Goal: Contribute content: Contribute content

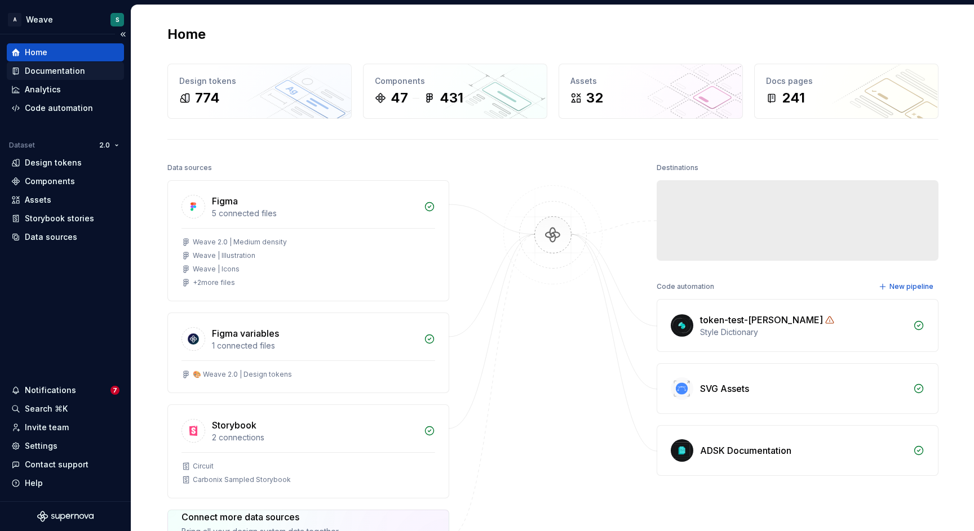
click at [69, 78] on div "Documentation" at bounding box center [65, 71] width 117 height 18
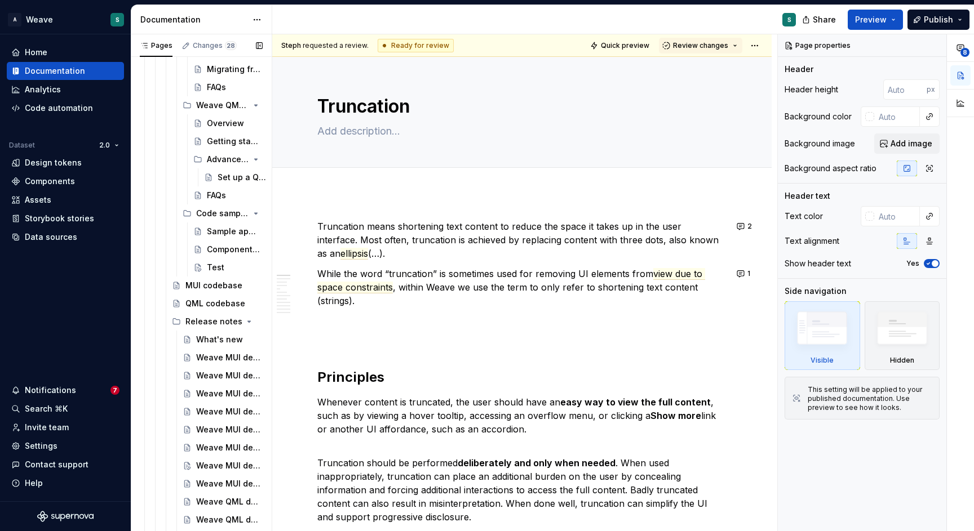
scroll to position [612, 0]
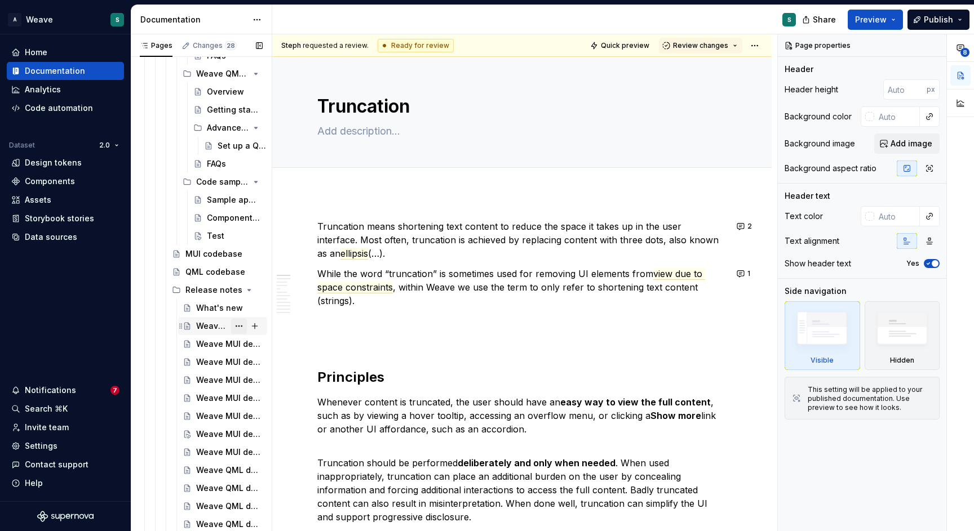
click at [231, 325] on button "Page tree" at bounding box center [239, 326] width 16 height 16
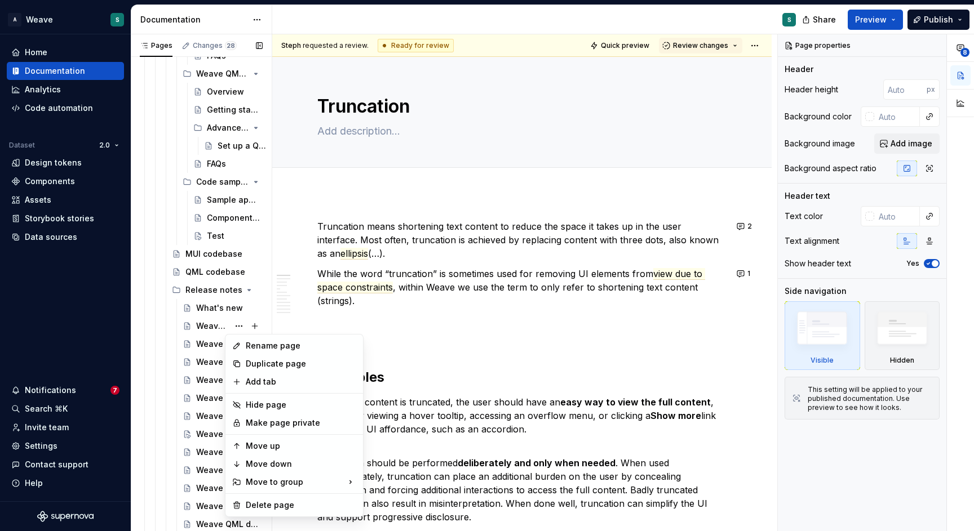
click at [208, 327] on div "Pages Changes 28 Add Accessibility guide for tree Page tree. Navigate the tree …" at bounding box center [201, 285] width 141 height 502
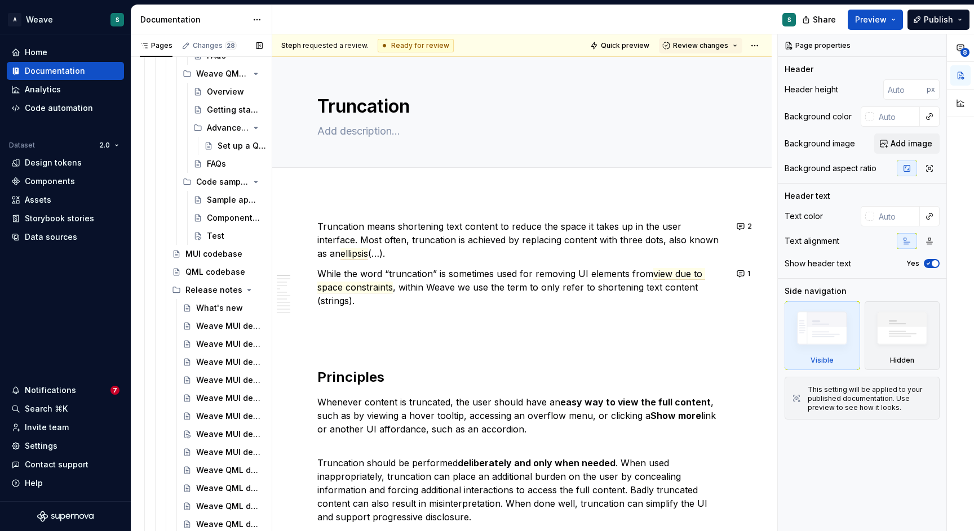
click at [208, 327] on div "Weave MUI developer toolkit v4.3.1 release notes" at bounding box center [228, 326] width 64 height 11
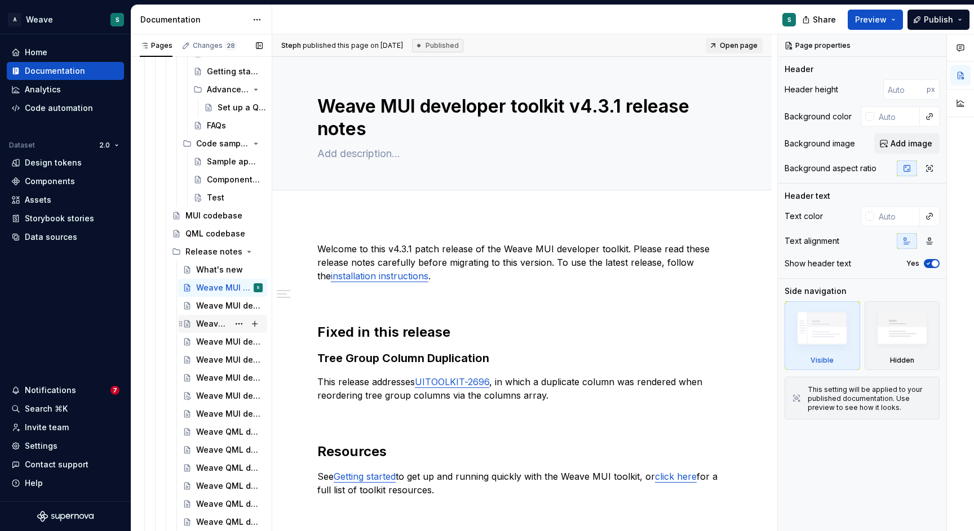
scroll to position [673, 0]
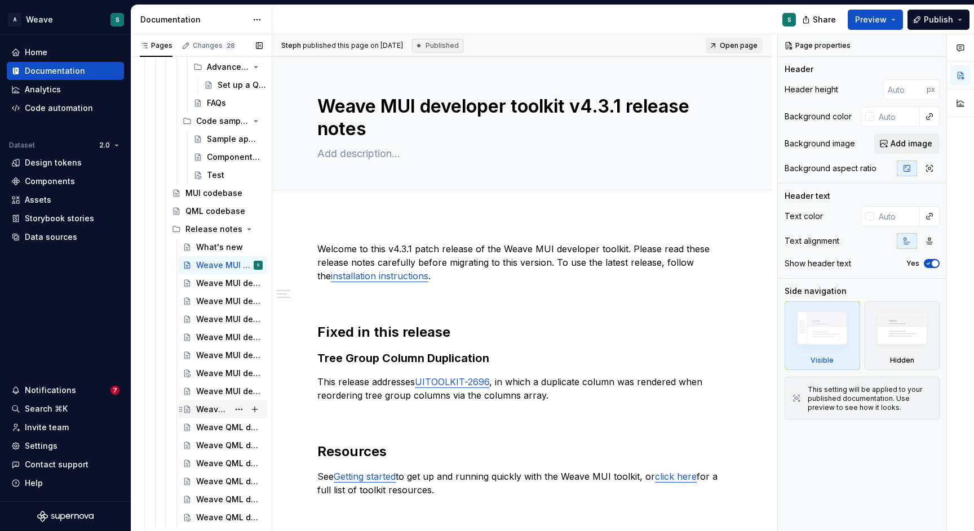
click at [207, 410] on div "Weave QML developer toolkit v2.1.3 release notes" at bounding box center [212, 409] width 33 height 11
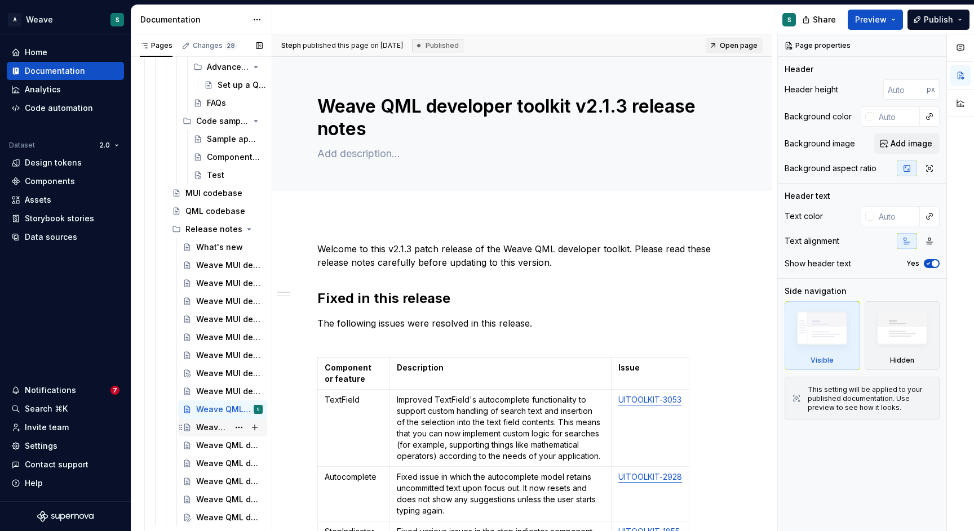
click at [208, 427] on div "Weave QML developer toolkit v2.2.0 release notes" at bounding box center [212, 427] width 33 height 11
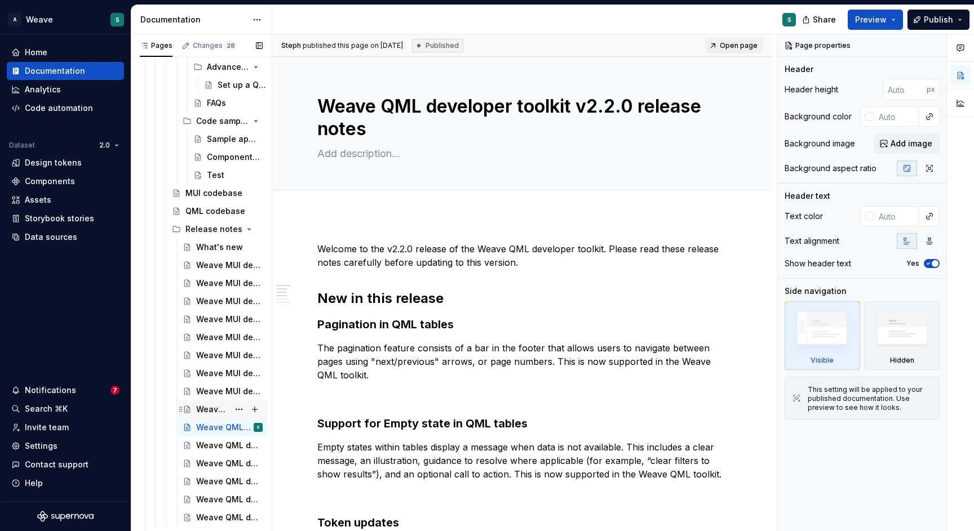
click at [214, 410] on div "Weave QML developer toolkit v2.1.3 release notes" at bounding box center [212, 409] width 33 height 11
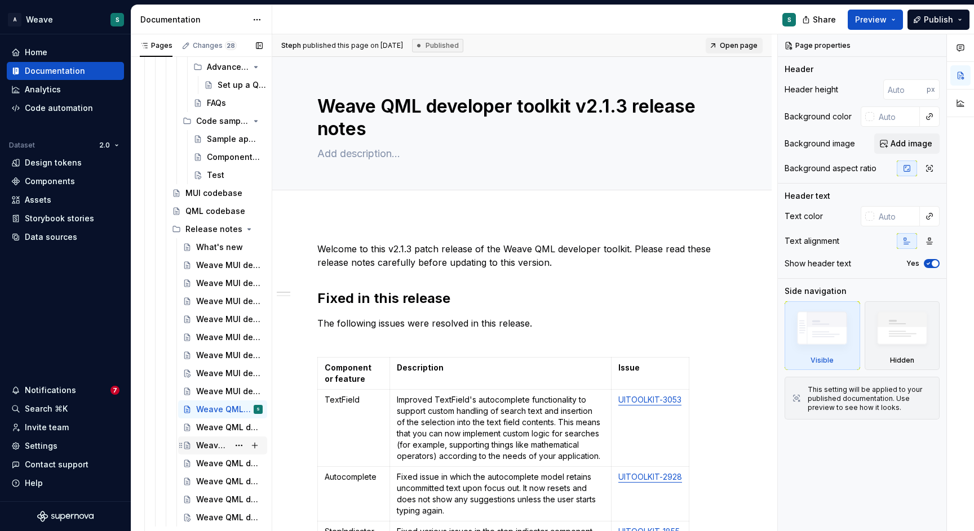
click at [210, 440] on div "Weave QML developer toolkit v2.1.2 release notes" at bounding box center [212, 445] width 33 height 11
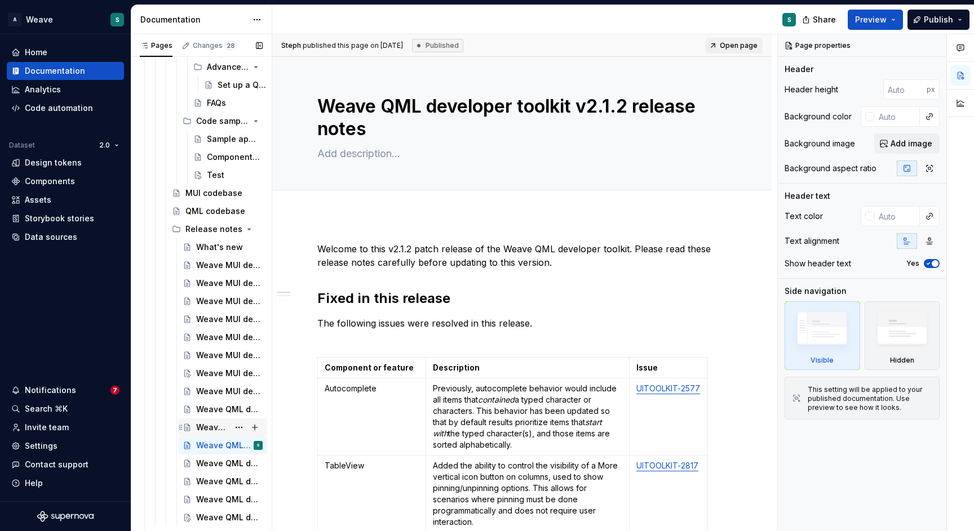
click at [210, 425] on div "Weave QML developer toolkit v2.2.0 release notes" at bounding box center [212, 427] width 33 height 11
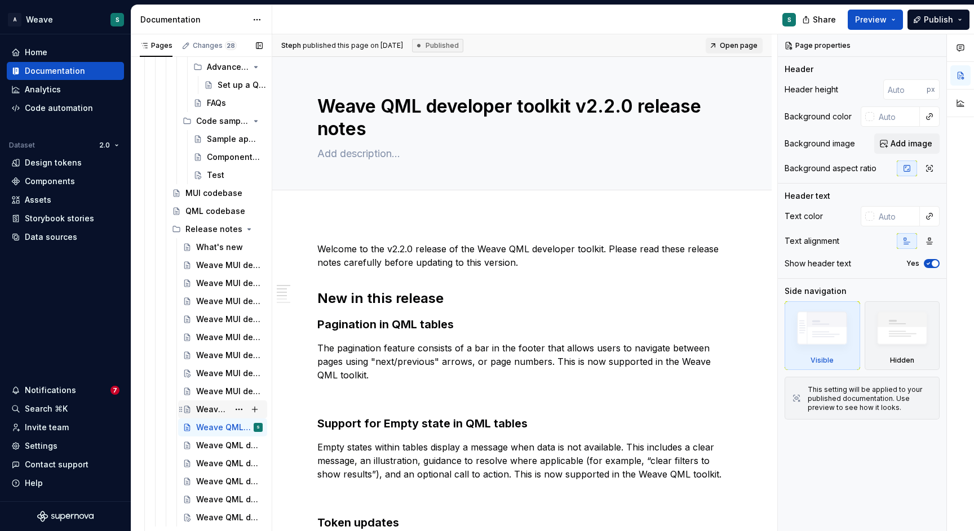
click at [207, 410] on div "Weave QML developer toolkit v2.1.3 release notes" at bounding box center [212, 409] width 33 height 11
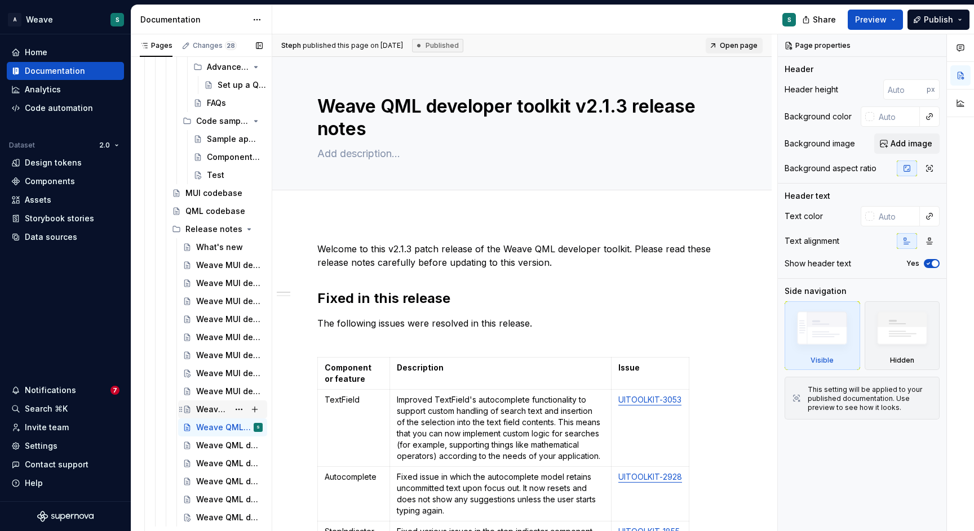
click at [203, 409] on div "Weave QML developer toolkit v2.2.0 release notes" at bounding box center [212, 409] width 33 height 11
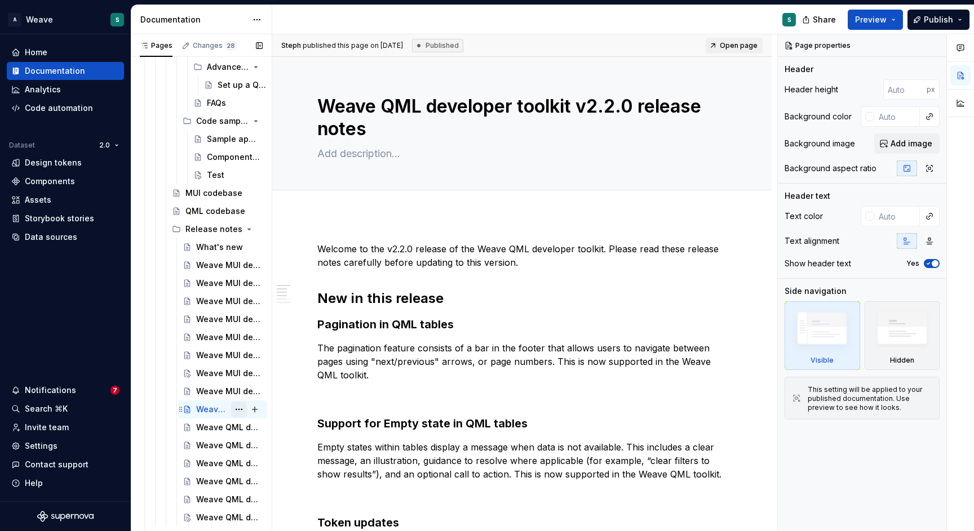
click at [233, 409] on button "Page tree" at bounding box center [239, 410] width 16 height 16
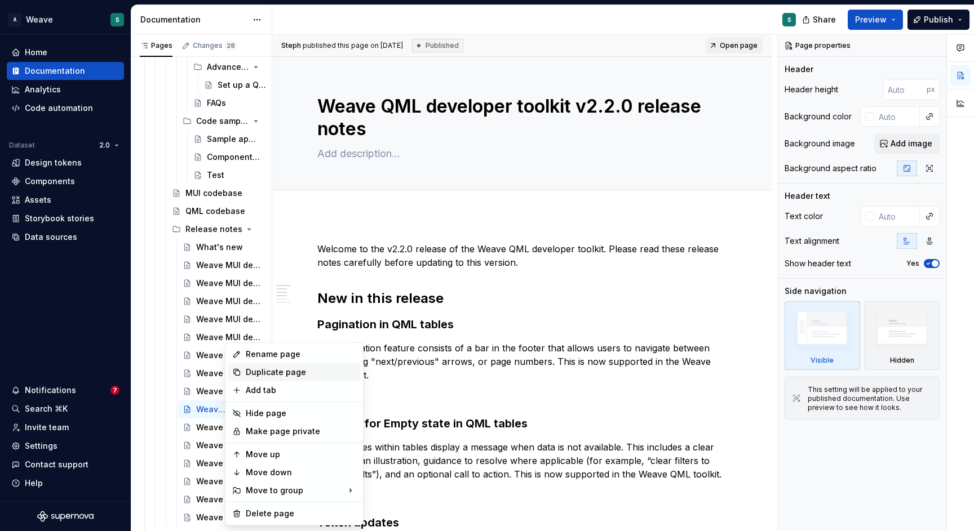
click at [276, 371] on div "Duplicate page" at bounding box center [301, 372] width 110 height 11
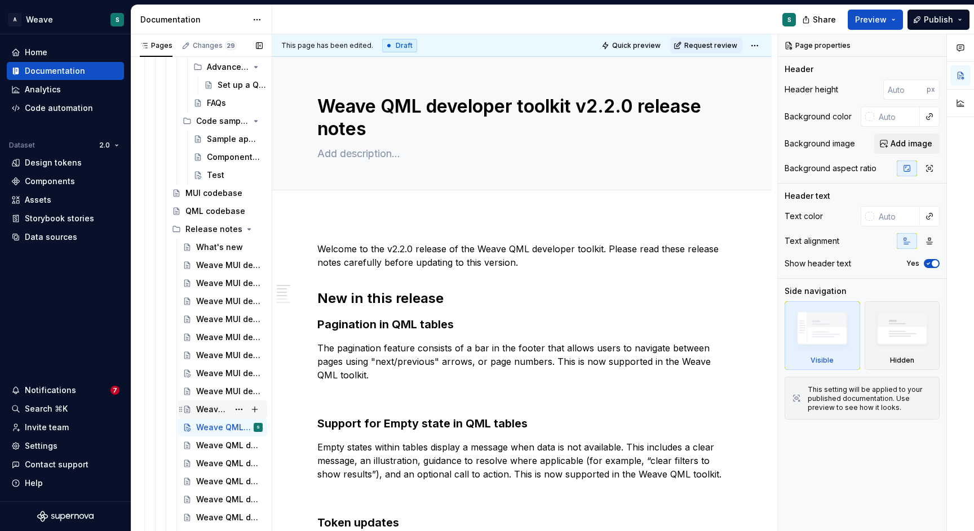
click at [223, 411] on div "Weave QML developer toolkit v2.2.0 release notes" at bounding box center [229, 410] width 66 height 16
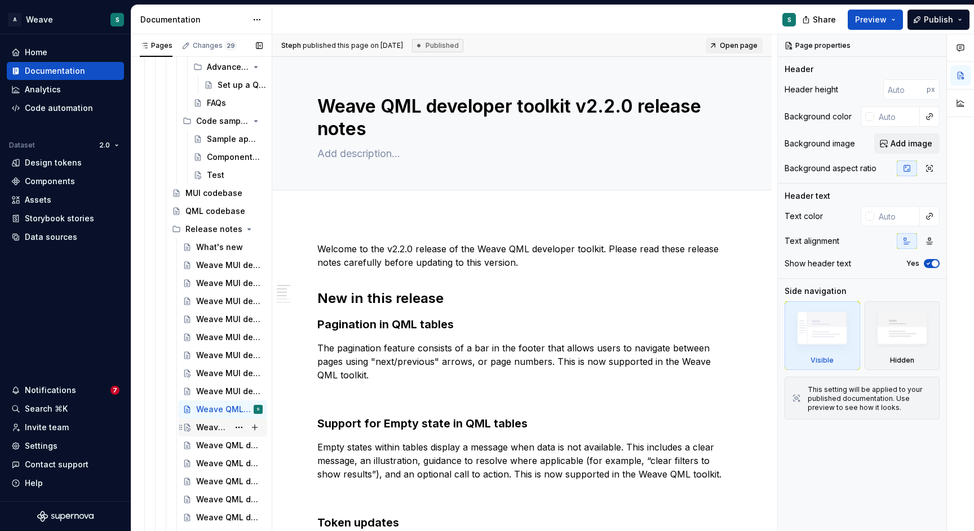
click at [188, 428] on icon "Page tree" at bounding box center [187, 427] width 6 height 7
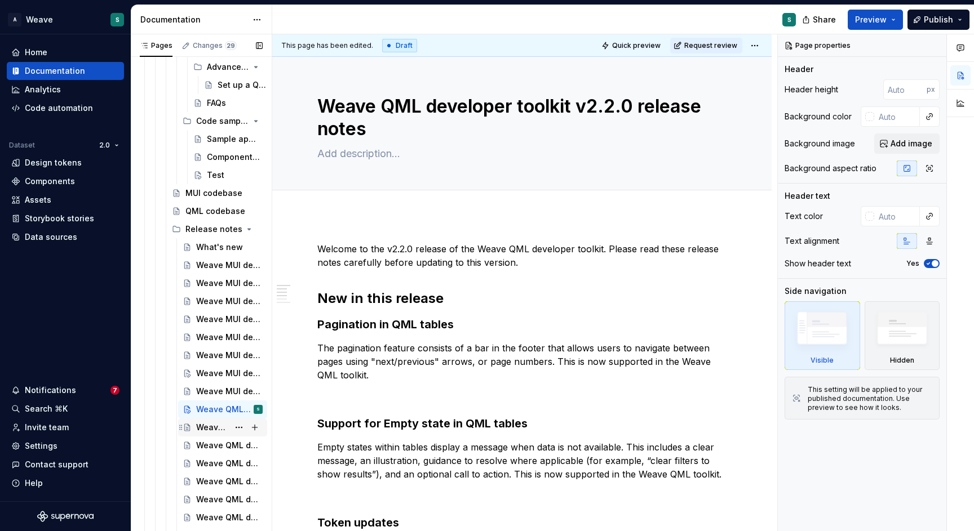
click at [201, 425] on div "Weave QML developer toolkit v2.2.0 release notes" at bounding box center [212, 427] width 33 height 11
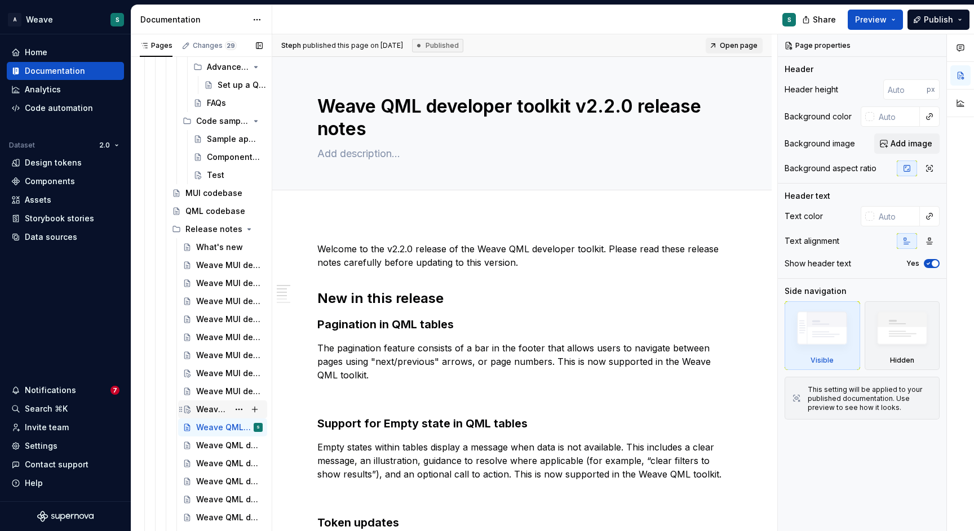
click at [207, 409] on div "Weave QML developer toolkit v2.2.0 release notes" at bounding box center [212, 409] width 33 height 11
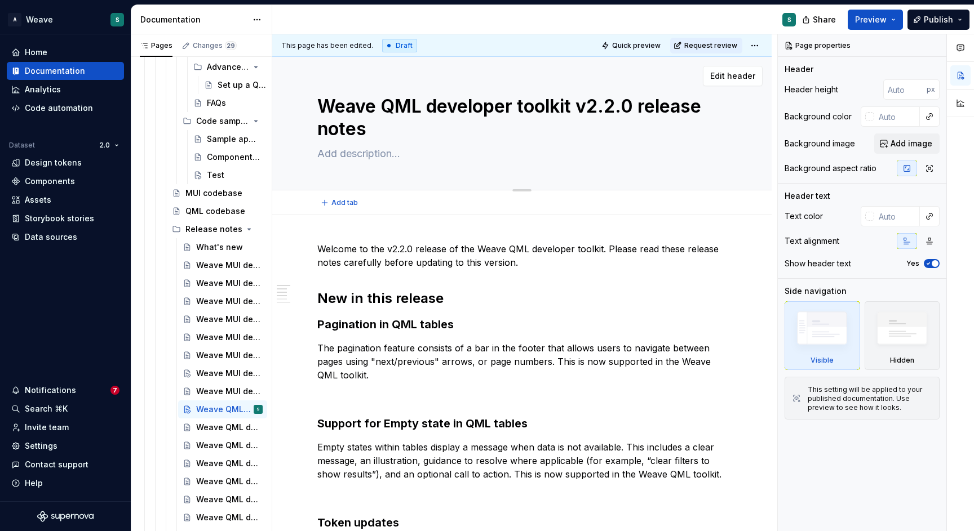
click at [622, 106] on textarea "Weave QML developer toolkit v2.2.0 release notes" at bounding box center [519, 118] width 409 height 50
type textarea "*"
type textarea "Weave QML developer toolkit v2.2.1 release notes"
type textarea "*"
type textarea "Weave QML developer toolkit v2.2.1 release notes"
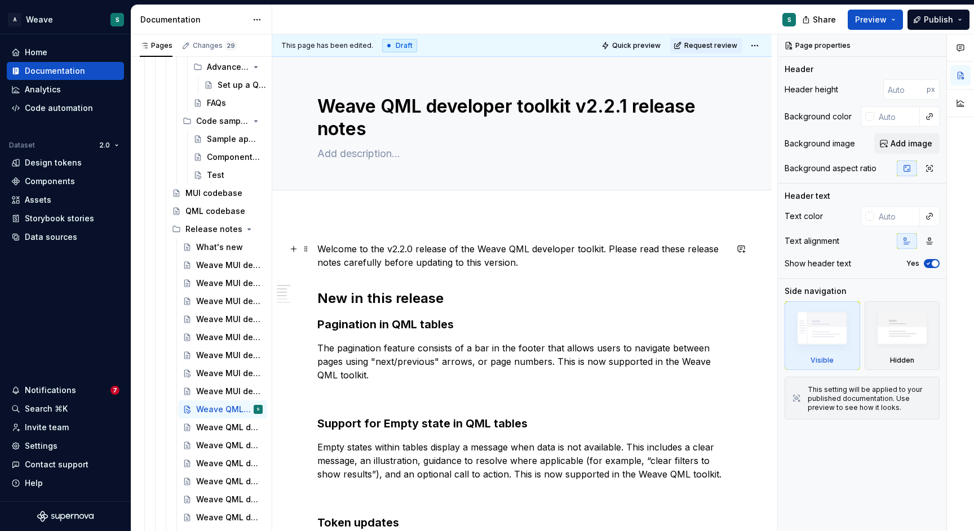
click at [408, 244] on p "Welcome to the v2.2.0 release of the Weave QML developer toolkit. Please read t…" at bounding box center [521, 255] width 409 height 27
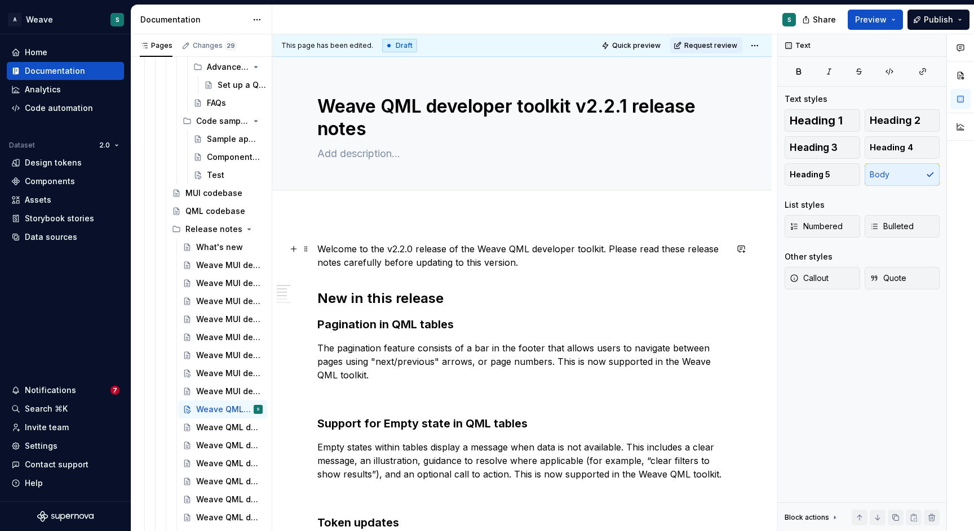
type textarea "*"
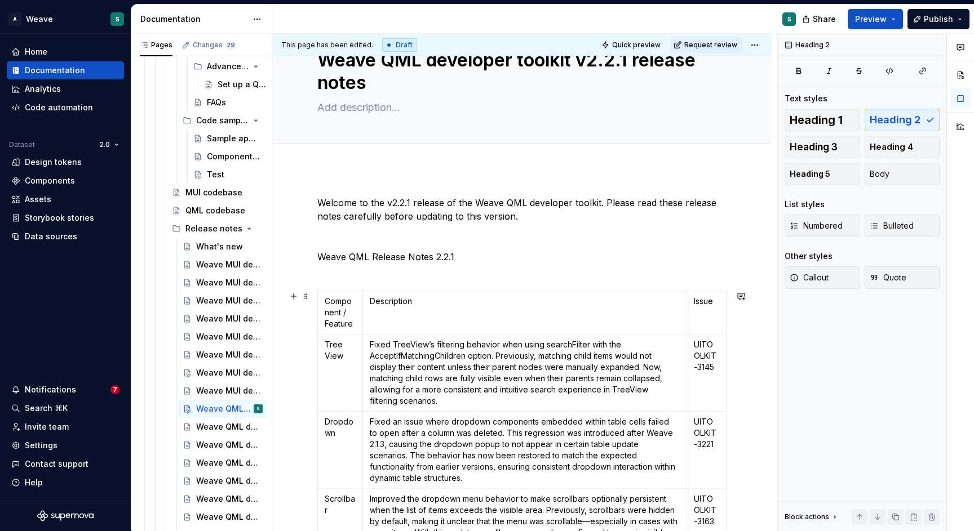
scroll to position [55, 0]
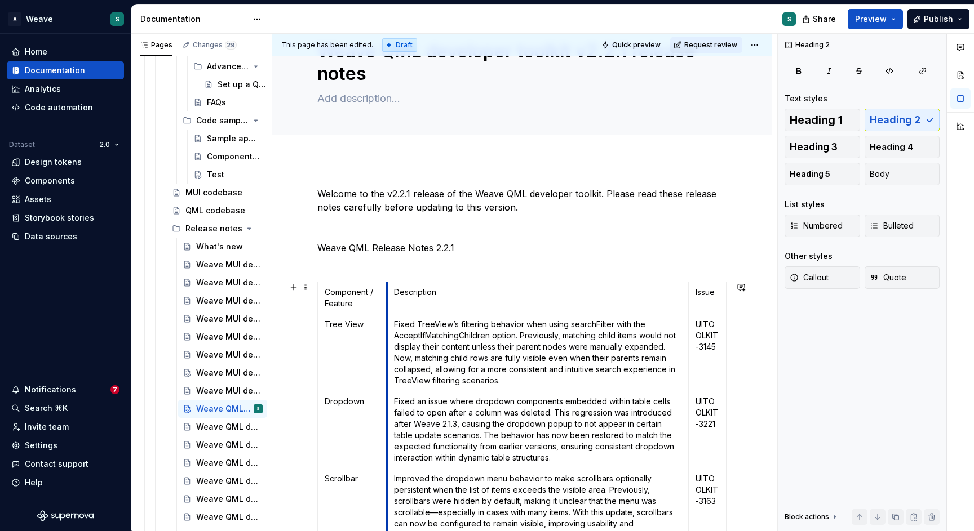
drag, startPoint x: 352, startPoint y: 292, endPoint x: 385, endPoint y: 301, distance: 34.8
click at [224, 425] on div "Weave QML developer toolkit v2.2.0 release notes" at bounding box center [229, 427] width 66 height 16
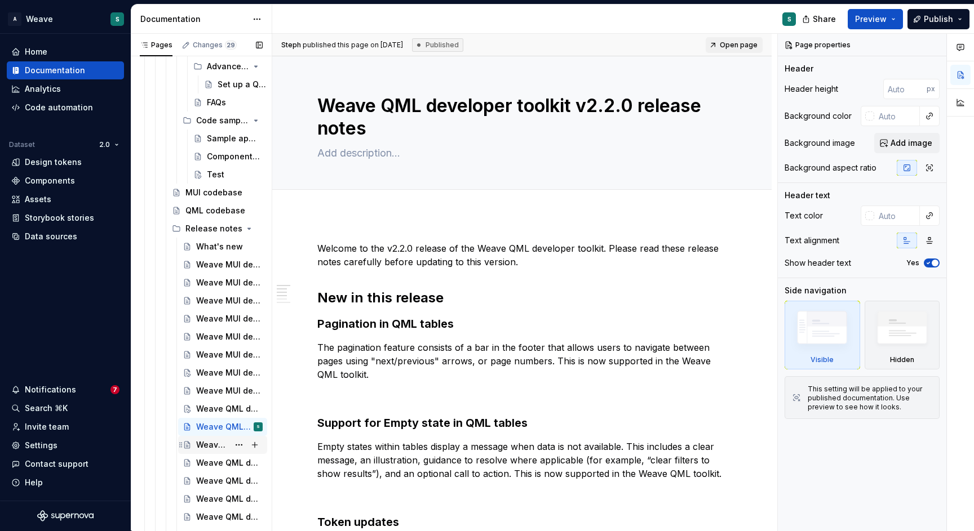
click at [212, 451] on div "Weave QML developer toolkit v2.1.3 release notes" at bounding box center [229, 445] width 66 height 16
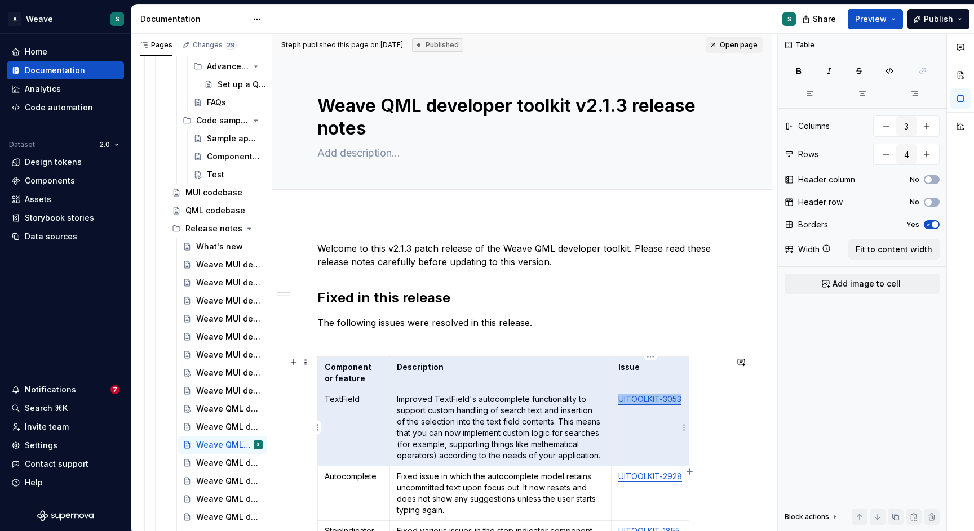
drag, startPoint x: 360, startPoint y: 370, endPoint x: 630, endPoint y: 397, distance: 271.3
click at [630, 397] on tbody "Component or feature Description Issue TextField Improved TextField's autocompl…" at bounding box center [503, 472] width 371 height 230
click at [416, 296] on h2 "Fixed in this release" at bounding box center [521, 298] width 409 height 18
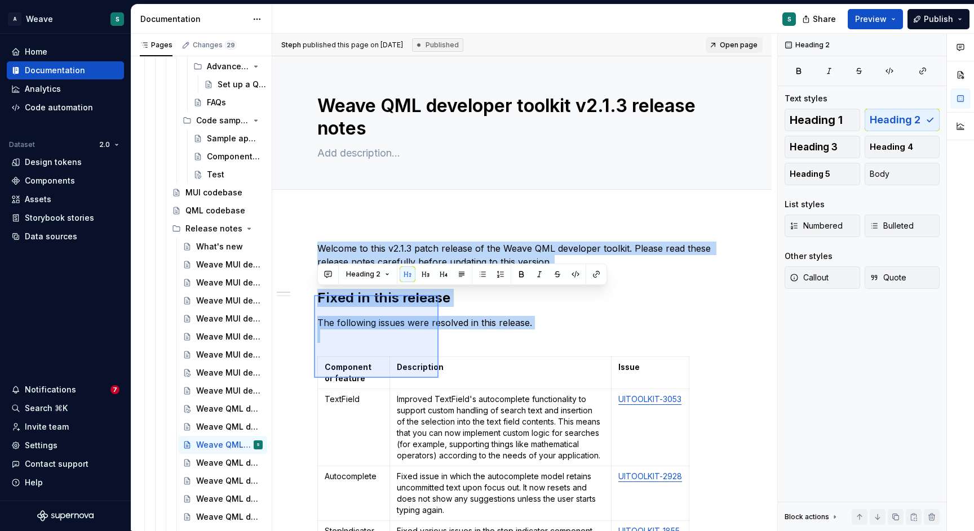
drag, startPoint x: 314, startPoint y: 295, endPoint x: 441, endPoint y: 376, distance: 151.0
click at [441, 376] on div "Steph published this page on [DATE] Published Open page Weave QML developer too…" at bounding box center [524, 283] width 505 height 498
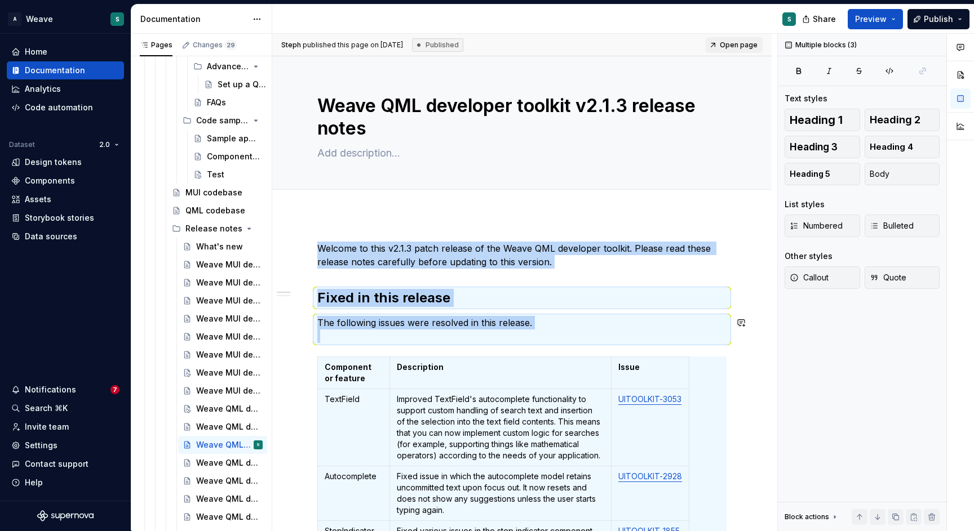
click at [416, 313] on div "Welcome to this v2.1.3 patch release of the Weave QML developer toolkit. Please…" at bounding box center [521, 461] width 409 height 438
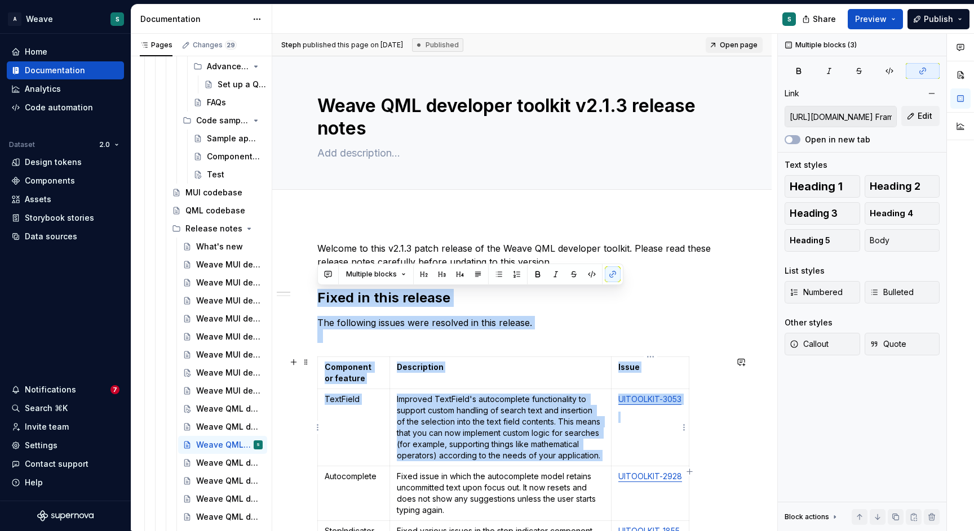
drag, startPoint x: 321, startPoint y: 295, endPoint x: 650, endPoint y: 419, distance: 351.6
click at [650, 419] on div "Welcome to this v2.1.3 patch release of the Weave QML developer toolkit. Please…" at bounding box center [521, 461] width 409 height 438
copy div "Fixed in this release The following issues were resolved in this release. Compo…"
click at [219, 408] on div "Weave QML developer toolkit v2.2.1 release notes" at bounding box center [212, 408] width 33 height 11
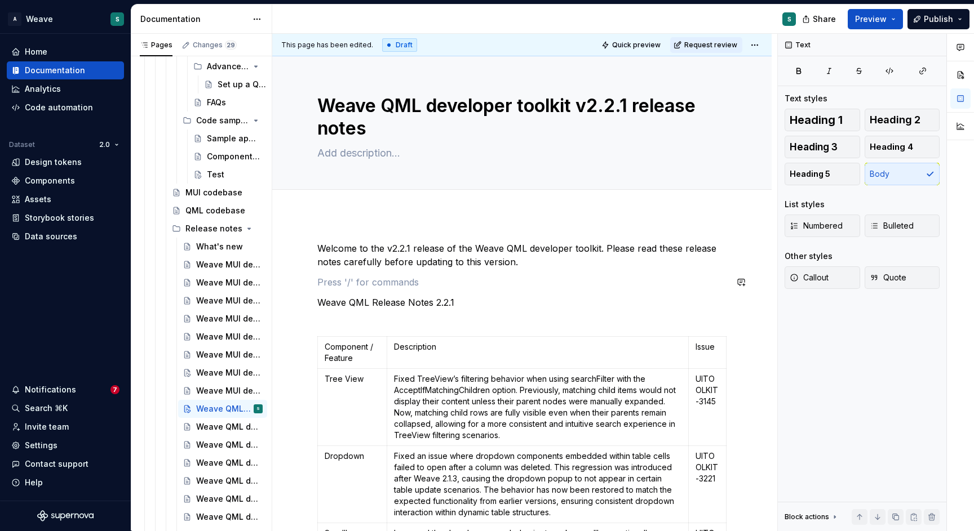
type textarea "*"
click at [526, 275] on div "Welcome to the v2.2.1 release of the Weave QML developer toolkit. Please read t…" at bounding box center [521, 484] width 409 height 485
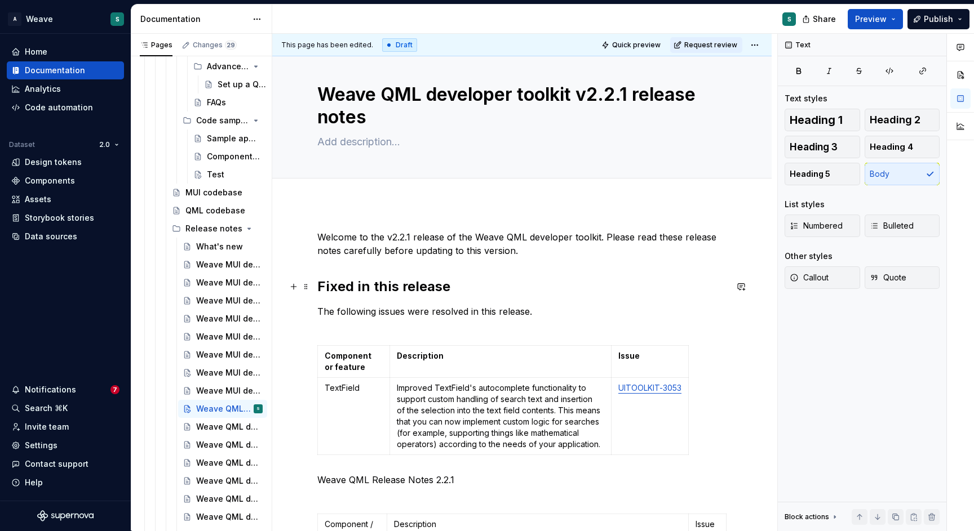
scroll to position [17, 0]
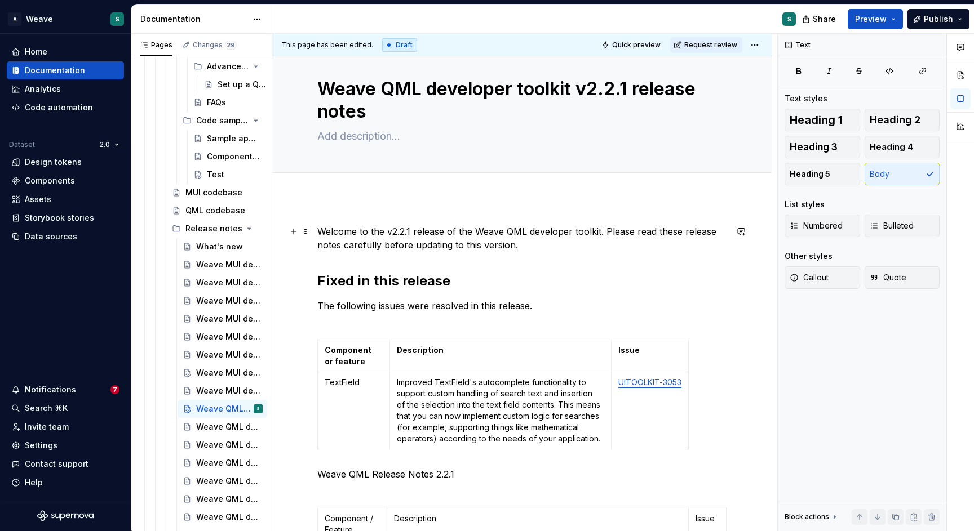
click at [381, 230] on p "Welcome to the v2.2.1 release of the Weave QML developer toolkit. Please read t…" at bounding box center [521, 238] width 409 height 27
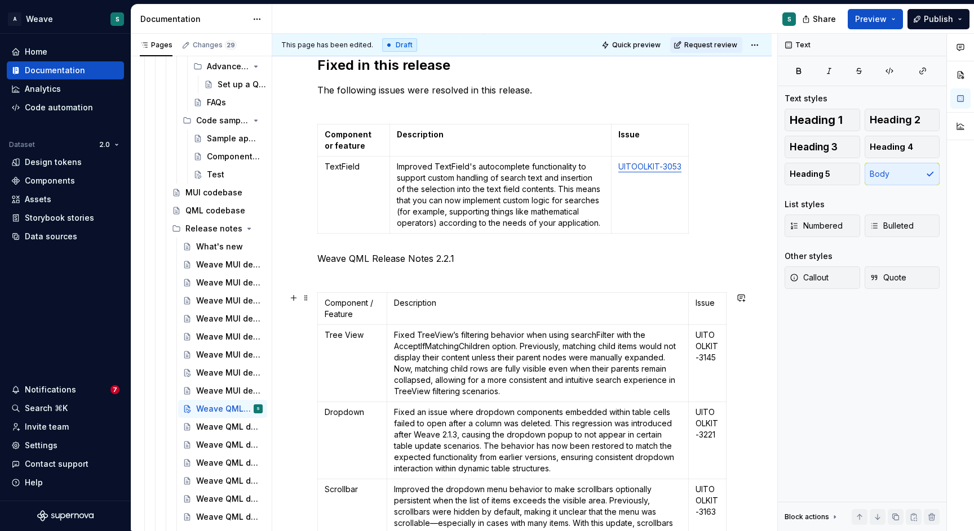
scroll to position [234, 0]
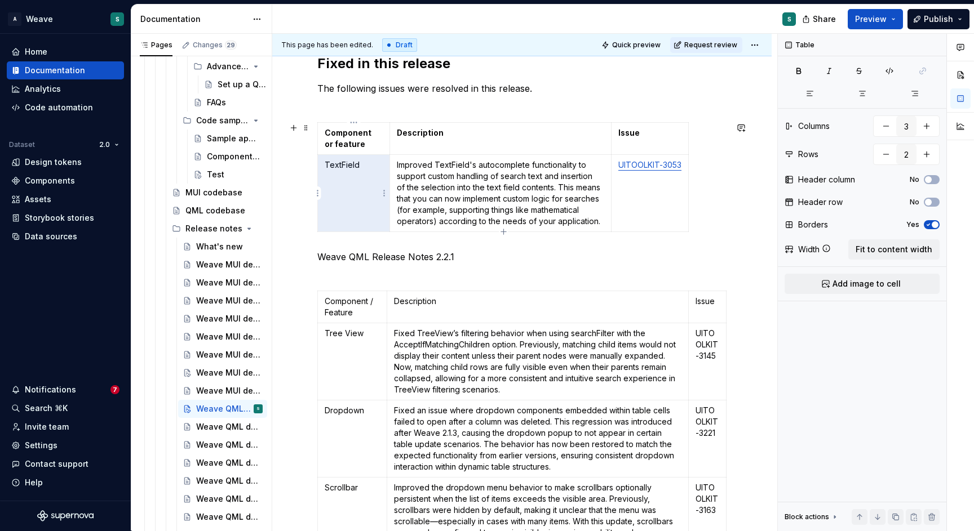
drag, startPoint x: 380, startPoint y: 192, endPoint x: 389, endPoint y: 192, distance: 8.5
click at [389, 192] on td "TextField" at bounding box center [354, 193] width 72 height 77
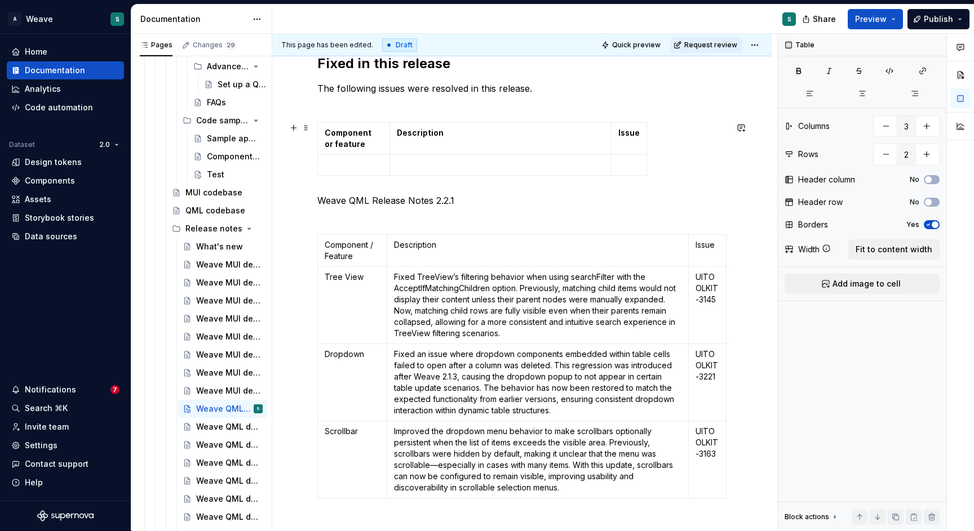
click at [480, 176] on div "Component or feature Description Issue" at bounding box center [521, 151] width 409 height 58
click at [480, 176] on icon "button" at bounding box center [481, 175] width 5 height 5
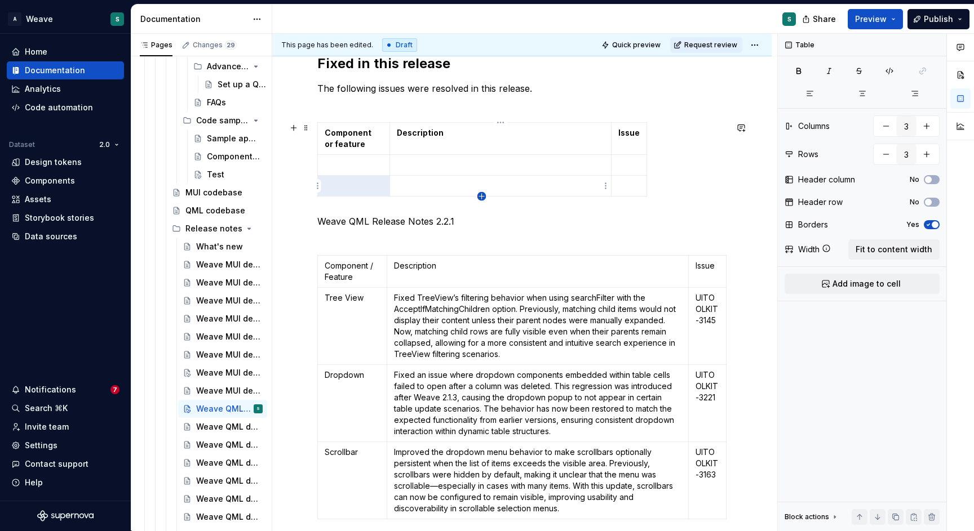
click at [482, 197] on icon "button" at bounding box center [481, 196] width 5 height 5
type input "4"
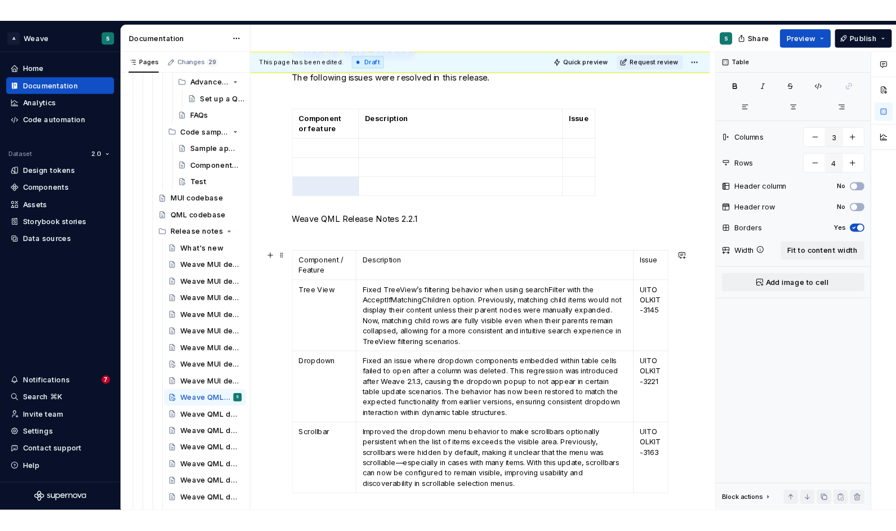
scroll to position [263, 0]
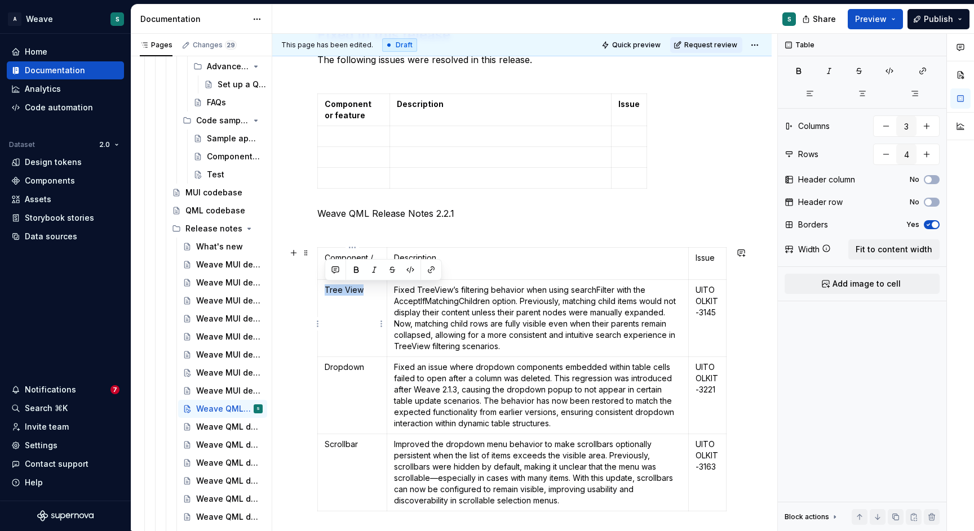
drag, startPoint x: 368, startPoint y: 289, endPoint x: 325, endPoint y: 291, distance: 42.9
click at [325, 291] on p "Tree View" at bounding box center [352, 290] width 55 height 11
copy p "Tree View"
click at [346, 135] on p at bounding box center [354, 136] width 58 height 11
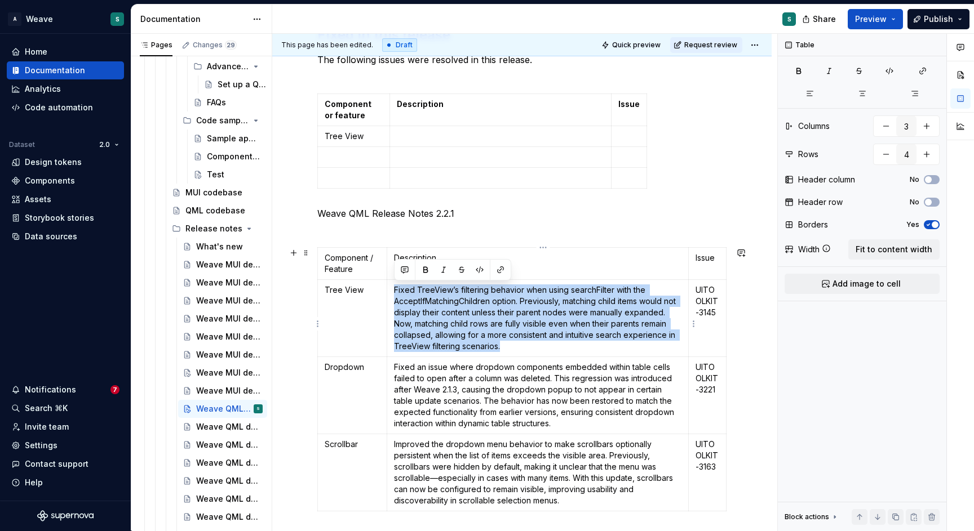
drag, startPoint x: 471, startPoint y: 347, endPoint x: 392, endPoint y: 292, distance: 95.7
click at [392, 292] on td "Fixed TreeView’s filtering behavior when using searchFilter with the AcceptIfMa…" at bounding box center [537, 318] width 301 height 77
copy p "Fixed TreeView’s filtering behavior when using searchFilter with the AcceptIfMa…"
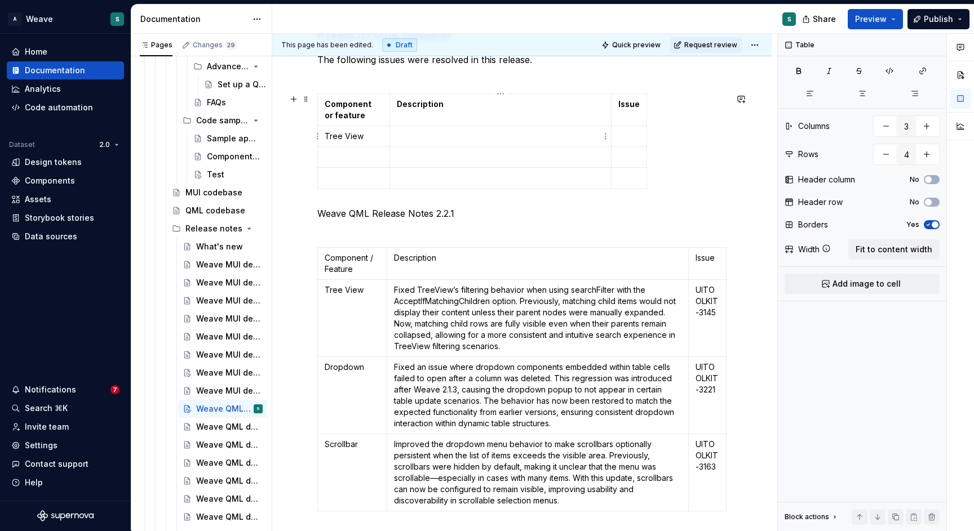
click at [407, 134] on p at bounding box center [500, 136] width 207 height 11
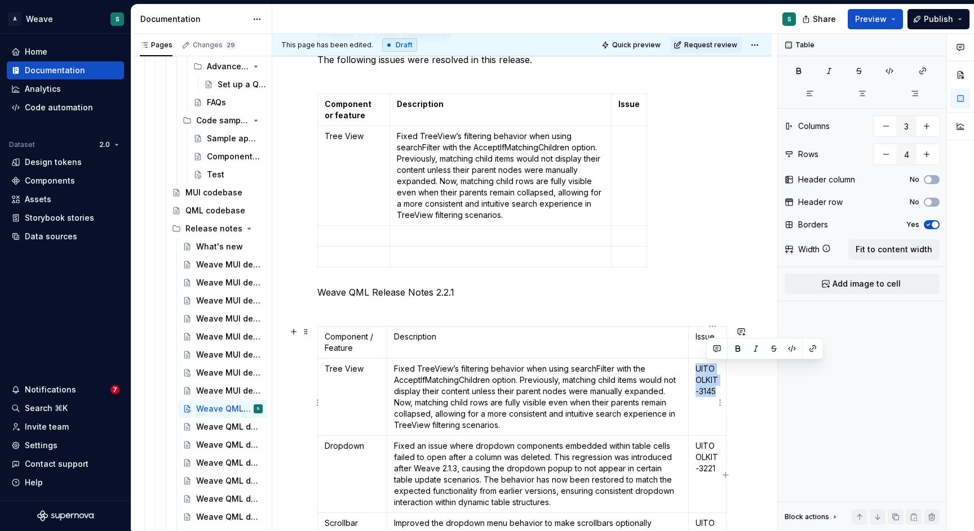
drag, startPoint x: 708, startPoint y: 366, endPoint x: 716, endPoint y: 433, distance: 67.6
click at [716, 397] on p "UITOOLKIT-3145" at bounding box center [707, 380] width 24 height 34
copy p "UITOOLKIT-3145"
click at [616, 152] on td at bounding box center [628, 176] width 35 height 100
type textarea "*"
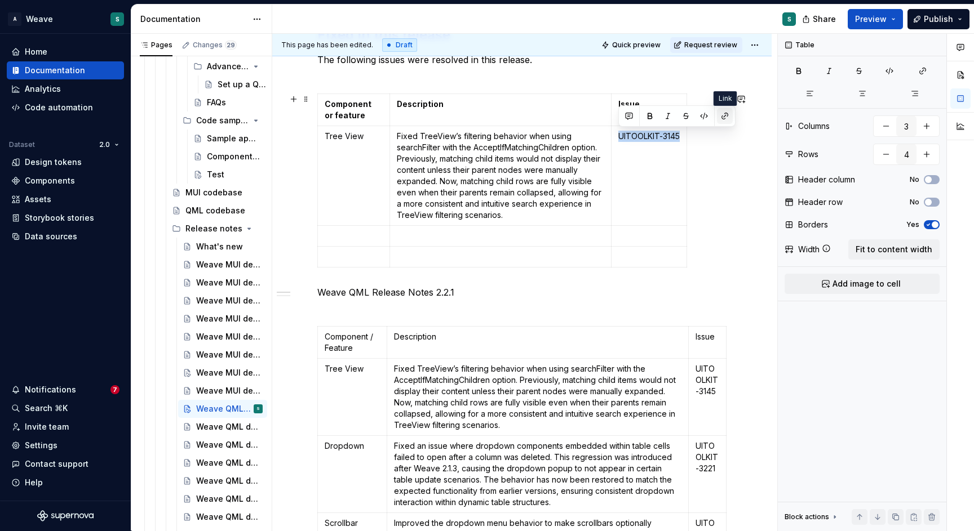
click at [725, 112] on button "button" at bounding box center [725, 116] width 16 height 16
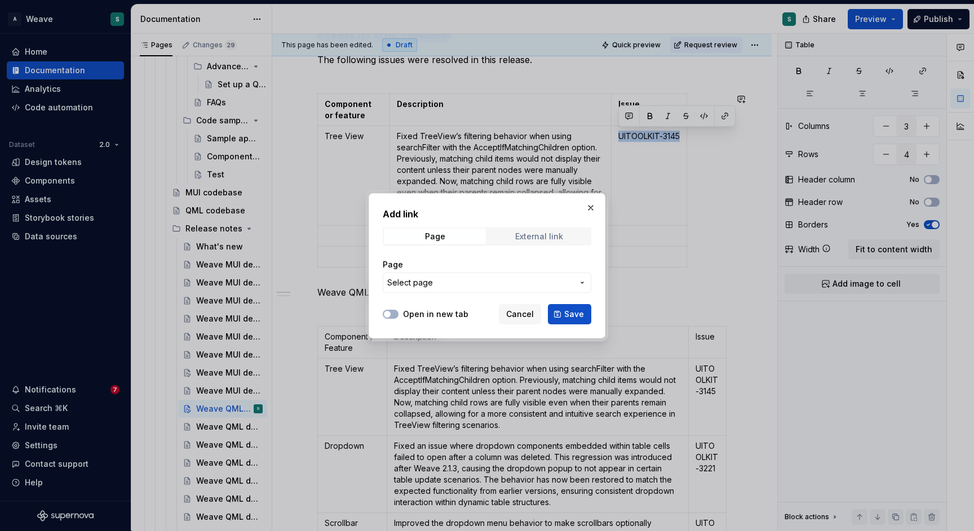
click at [531, 237] on div "External link" at bounding box center [539, 236] width 48 height 9
click at [461, 287] on input "URL" at bounding box center [487, 283] width 208 height 20
paste input "[URL][DOMAIN_NAME]"
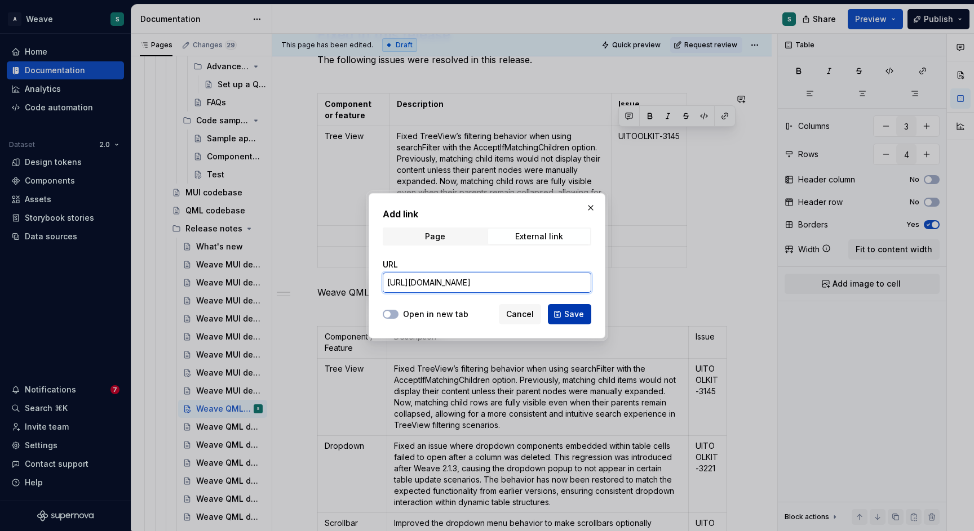
type input "[URL][DOMAIN_NAME]"
click at [567, 315] on span "Save" at bounding box center [574, 314] width 20 height 11
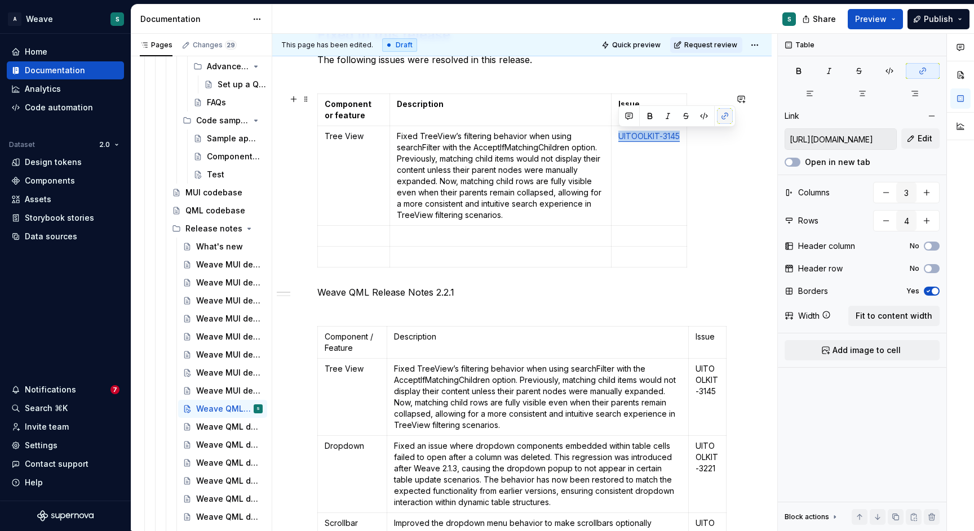
click at [724, 121] on button "button" at bounding box center [725, 116] width 16 height 16
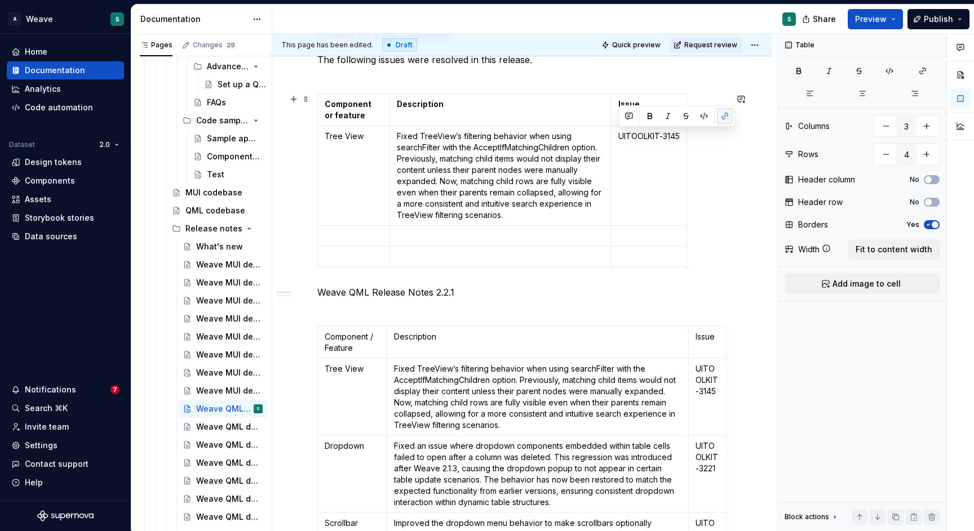
click at [724, 121] on button "button" at bounding box center [725, 116] width 16 height 16
click at [724, 118] on button "button" at bounding box center [725, 116] width 16 height 16
click at [725, 118] on button "button" at bounding box center [725, 116] width 16 height 16
click at [631, 165] on td "UITOOLKIT-3145" at bounding box center [649, 176] width 76 height 100
drag, startPoint x: 615, startPoint y: 135, endPoint x: 681, endPoint y: 134, distance: 65.9
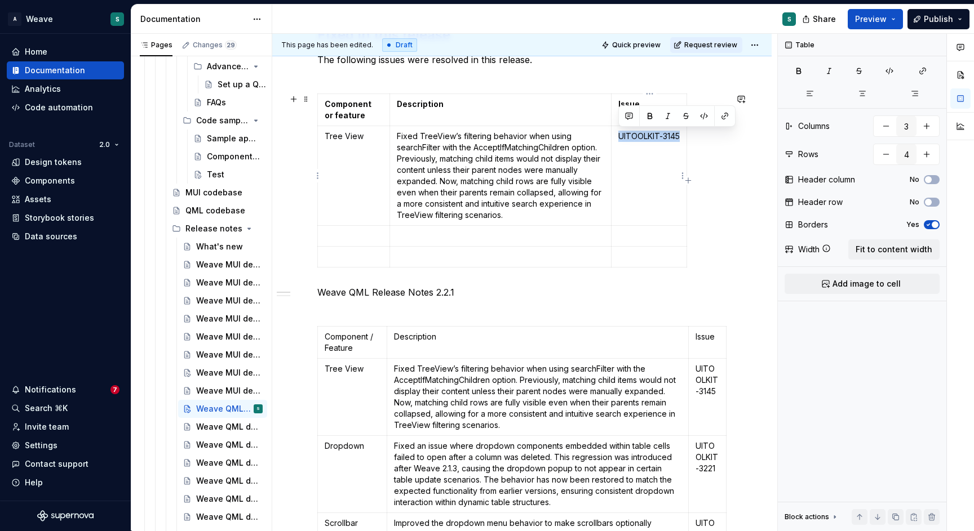
click at [681, 134] on td "UITOOLKIT-3145" at bounding box center [649, 176] width 76 height 100
click at [726, 117] on button "button" at bounding box center [725, 116] width 16 height 16
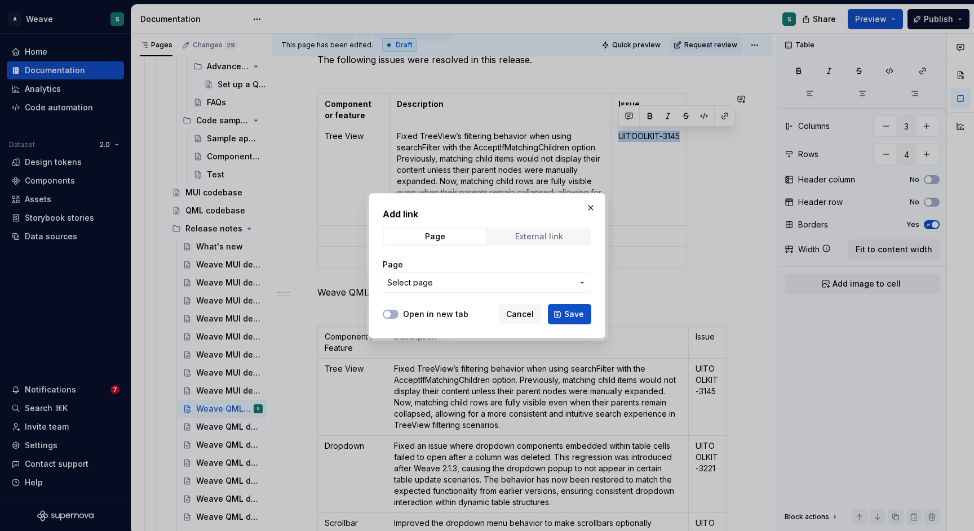
click at [520, 238] on div "External link" at bounding box center [539, 236] width 48 height 9
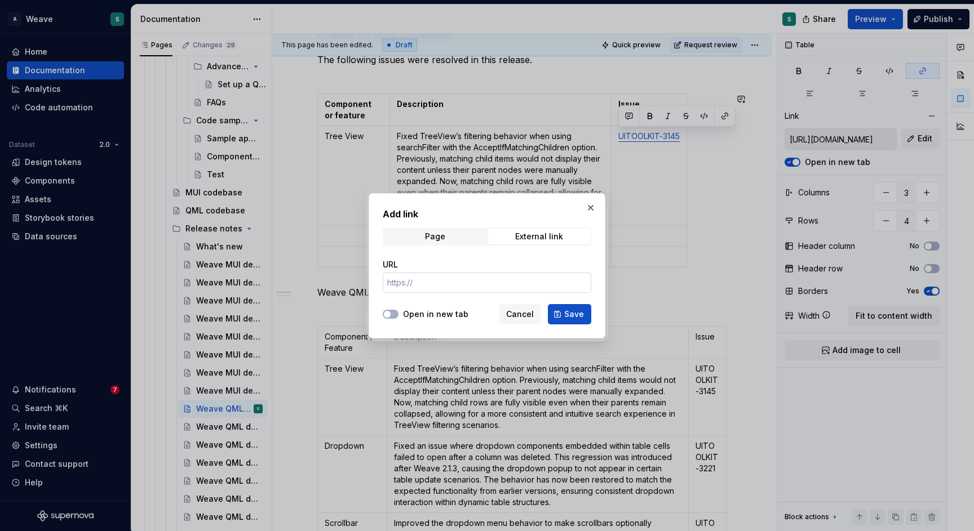
click at [473, 282] on input "URL" at bounding box center [487, 283] width 208 height 20
paste input "[URL][DOMAIN_NAME]"
type input "[URL][DOMAIN_NAME]"
click at [567, 315] on span "Save" at bounding box center [574, 314] width 20 height 11
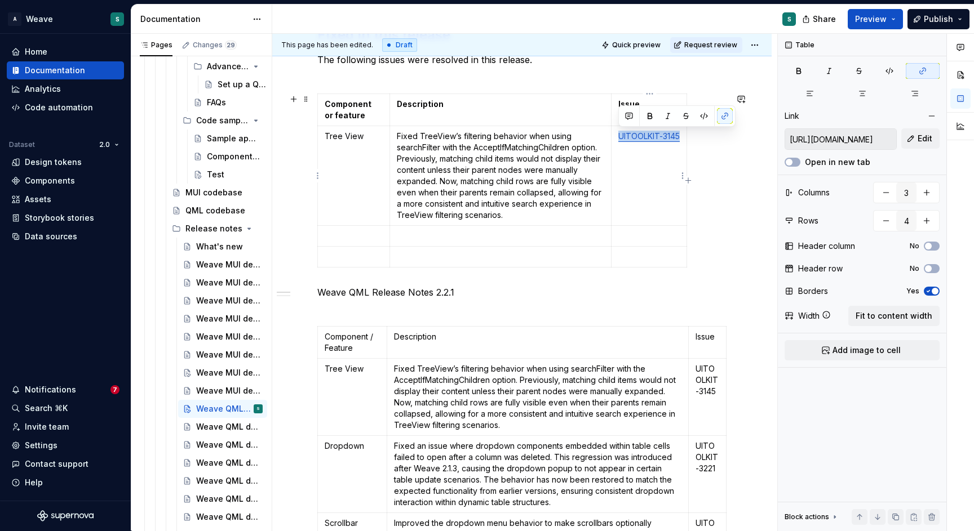
click at [654, 137] on link "UITOOLKIT-3145" at bounding box center [648, 136] width 61 height 10
click at [369, 234] on p at bounding box center [354, 235] width 58 height 11
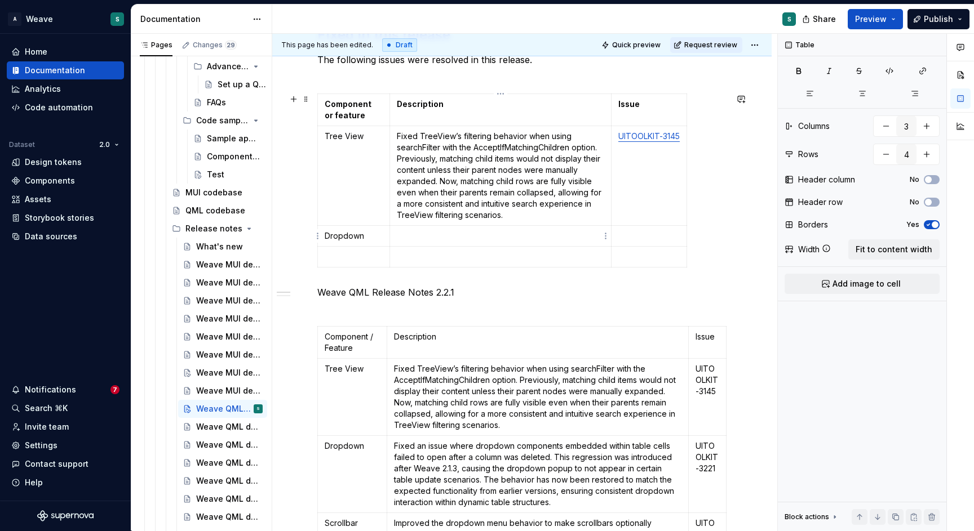
click at [507, 239] on p at bounding box center [500, 235] width 207 height 11
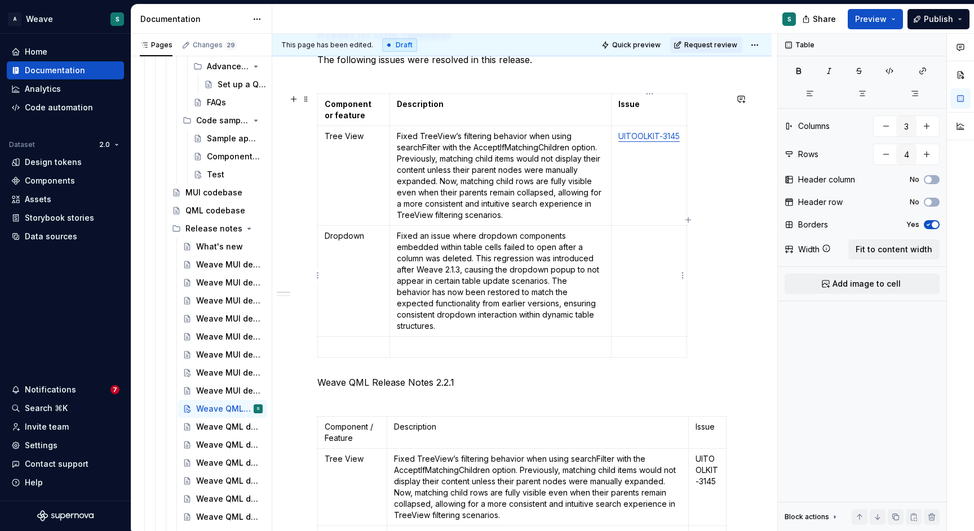
click at [627, 242] on td at bounding box center [649, 281] width 76 height 111
click at [347, 341] on p at bounding box center [354, 346] width 58 height 11
click at [508, 323] on td "Fixed an issue where dropdown components embedded within table cells failed to …" at bounding box center [500, 281] width 221 height 111
click at [496, 341] on p at bounding box center [500, 346] width 207 height 11
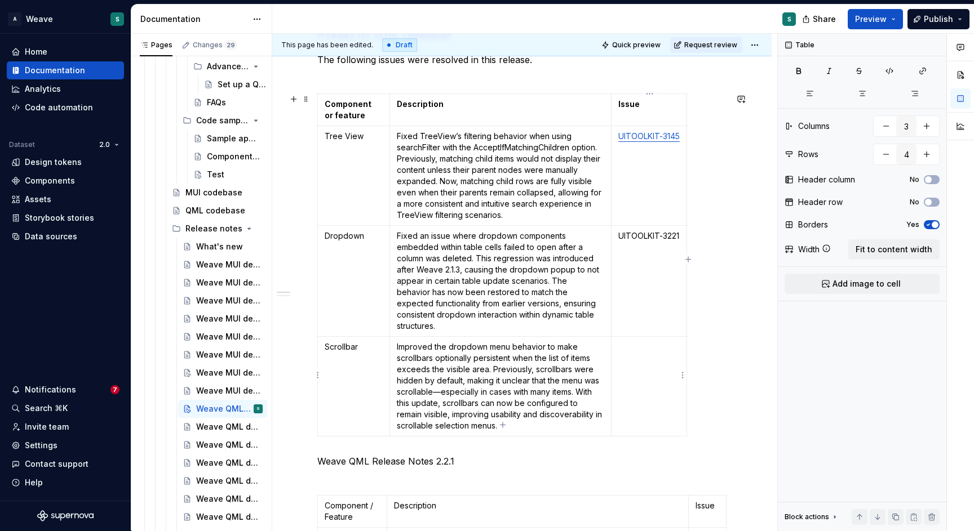
click at [668, 344] on td at bounding box center [649, 387] width 76 height 100
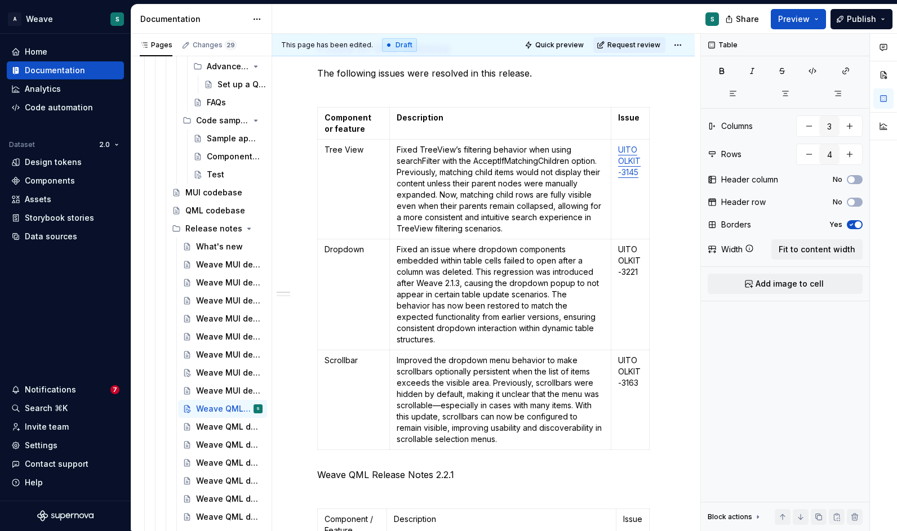
type textarea "*"
drag, startPoint x: 619, startPoint y: 231, endPoint x: 641, endPoint y: 260, distance: 35.8
click at [641, 260] on p "UITOOLKIT-3221" at bounding box center [630, 261] width 24 height 34
click at [725, 215] on button "button" at bounding box center [725, 216] width 16 height 16
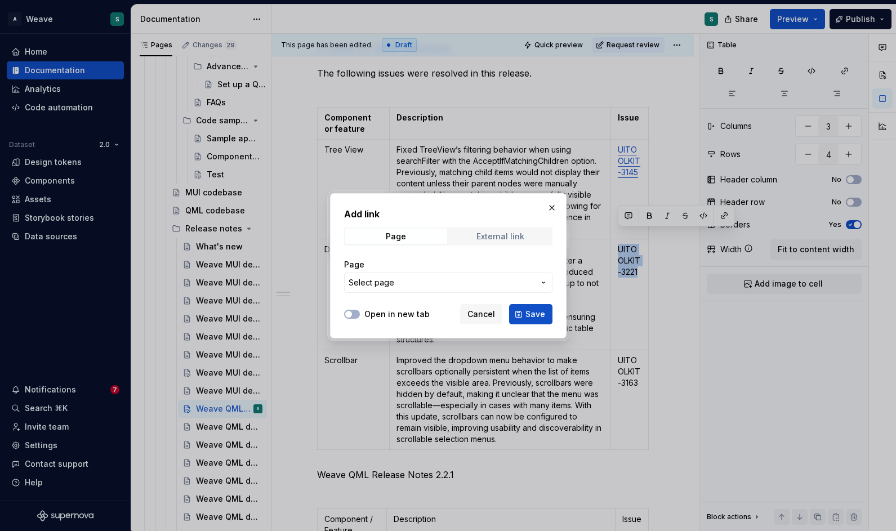
click at [496, 242] on span "External link" at bounding box center [501, 237] width 102 height 16
click at [447, 283] on input "URL" at bounding box center [448, 283] width 208 height 20
paste input "[URL][DOMAIN_NAME]"
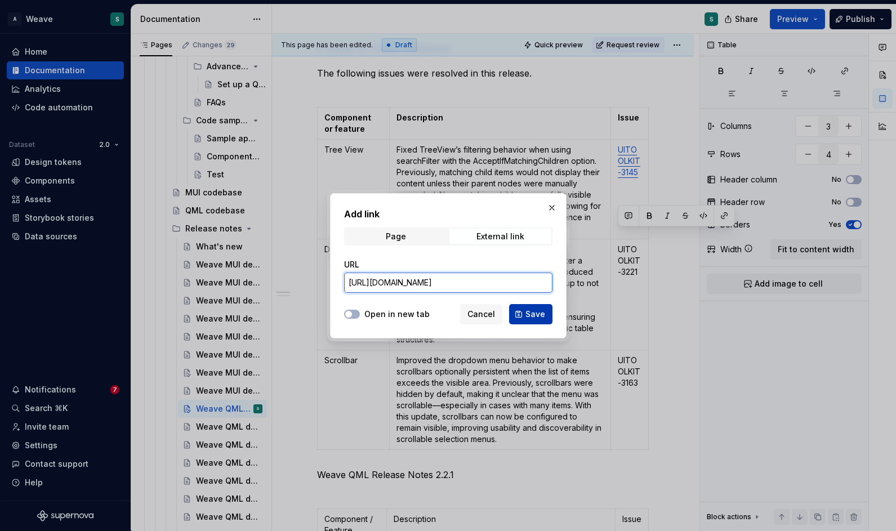
type input "[URL][DOMAIN_NAME]"
click at [532, 313] on span "Save" at bounding box center [536, 314] width 20 height 11
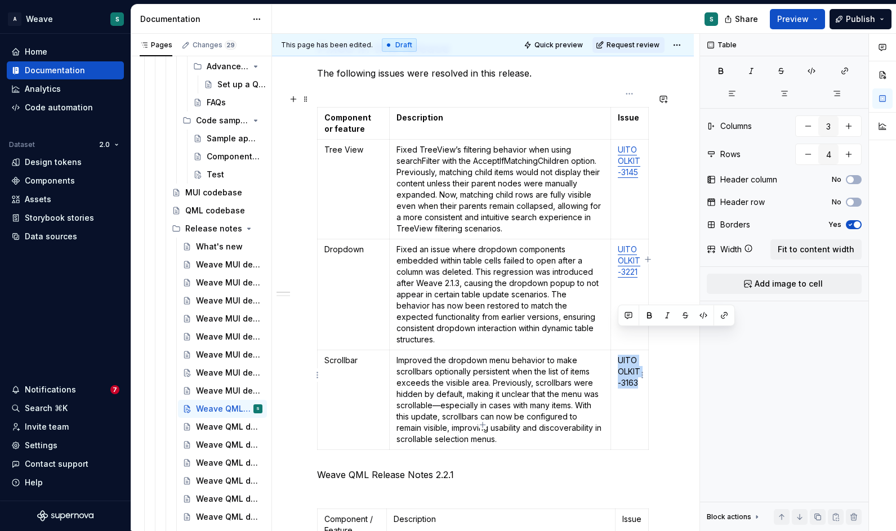
drag, startPoint x: 619, startPoint y: 334, endPoint x: 638, endPoint y: 354, distance: 28.3
click at [638, 355] on p "UITOOLKIT-3163" at bounding box center [630, 372] width 24 height 34
click at [638, 358] on p "UITOOLKIT-3163" at bounding box center [630, 372] width 24 height 34
copy p "3163"
click at [628, 378] on td "UITOOLKIT-3163" at bounding box center [630, 400] width 38 height 100
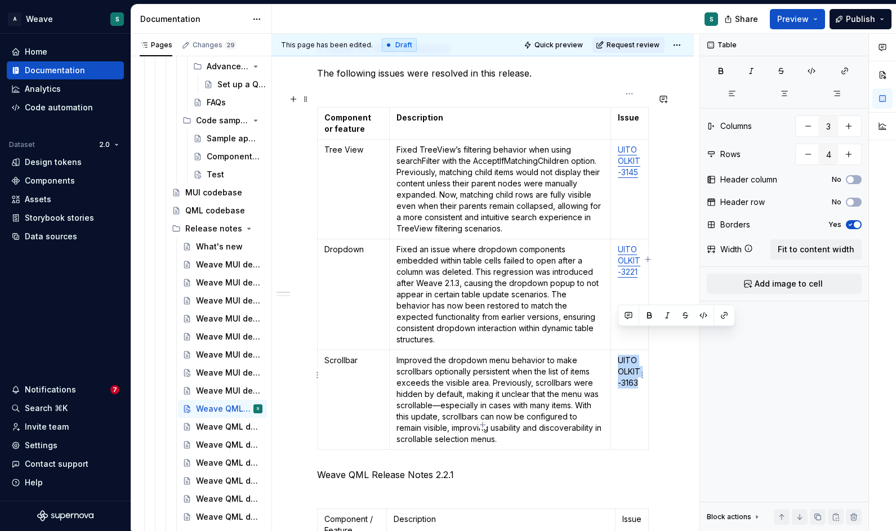
drag, startPoint x: 618, startPoint y: 332, endPoint x: 638, endPoint y: 353, distance: 28.7
click at [638, 355] on p "UITOOLKIT-3163" at bounding box center [630, 372] width 24 height 34
click at [724, 315] on button "button" at bounding box center [725, 316] width 16 height 16
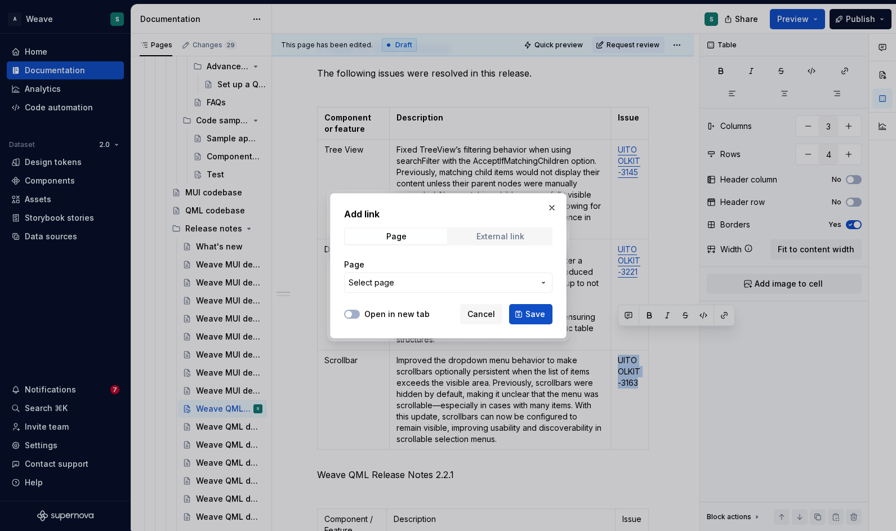
click at [499, 234] on div "External link" at bounding box center [501, 236] width 48 height 9
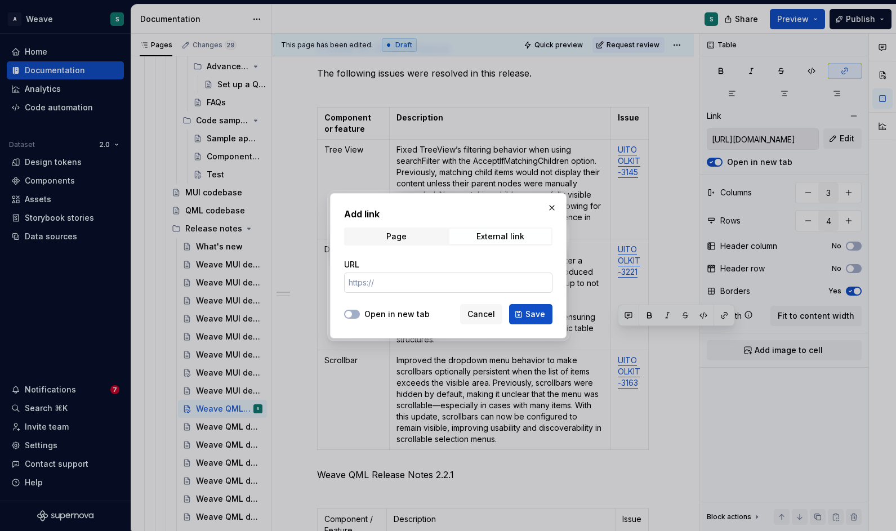
click at [457, 285] on input "URL" at bounding box center [448, 283] width 208 height 20
paste input "[URL][DOMAIN_NAME]"
type input "[URL][DOMAIN_NAME]"
click at [527, 319] on span "Save" at bounding box center [536, 314] width 20 height 11
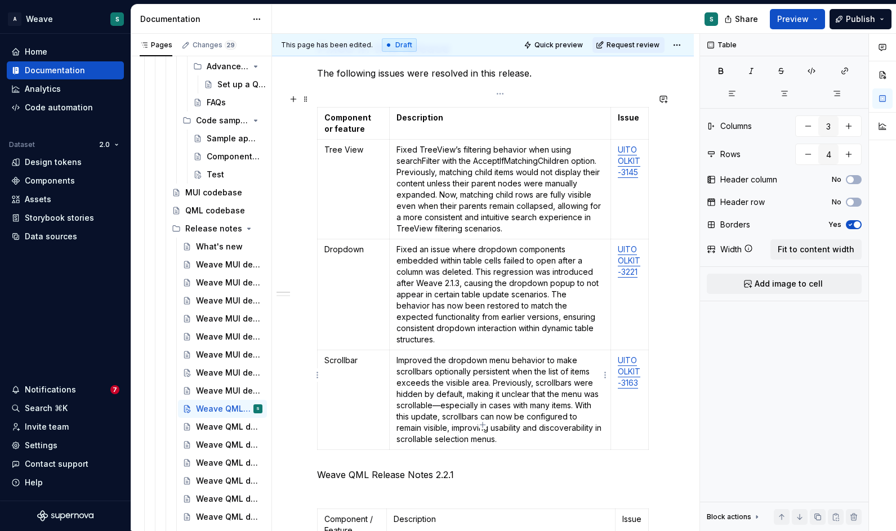
click at [485, 396] on p "Improved the dropdown menu behavior to make scrollbars optionally persistent wh…" at bounding box center [500, 400] width 207 height 90
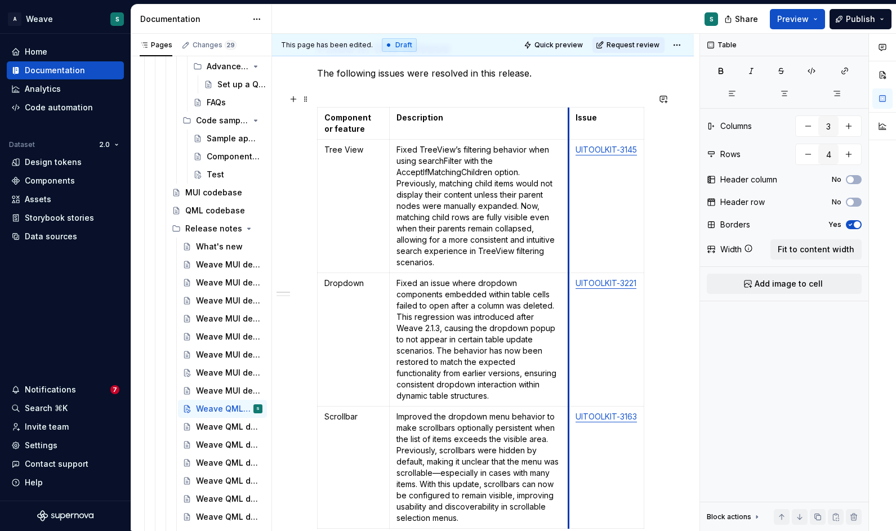
drag, startPoint x: 611, startPoint y: 106, endPoint x: 569, endPoint y: 106, distance: 42.3
click at [569, 108] on td "Issue" at bounding box center [607, 124] width 76 height 32
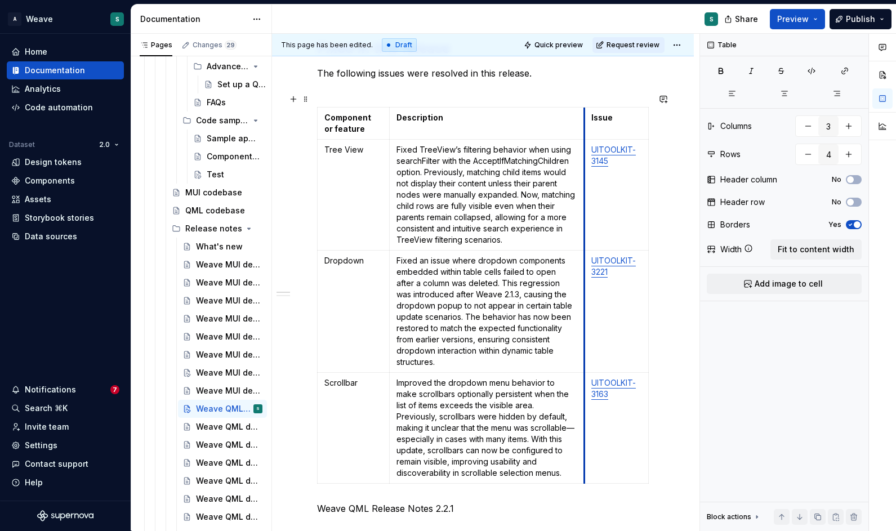
drag, startPoint x: 569, startPoint y: 101, endPoint x: 585, endPoint y: 101, distance: 16.3
click at [585, 108] on td "Issue" at bounding box center [617, 124] width 64 height 32
drag, startPoint x: 647, startPoint y: 104, endPoint x: 660, endPoint y: 104, distance: 13.0
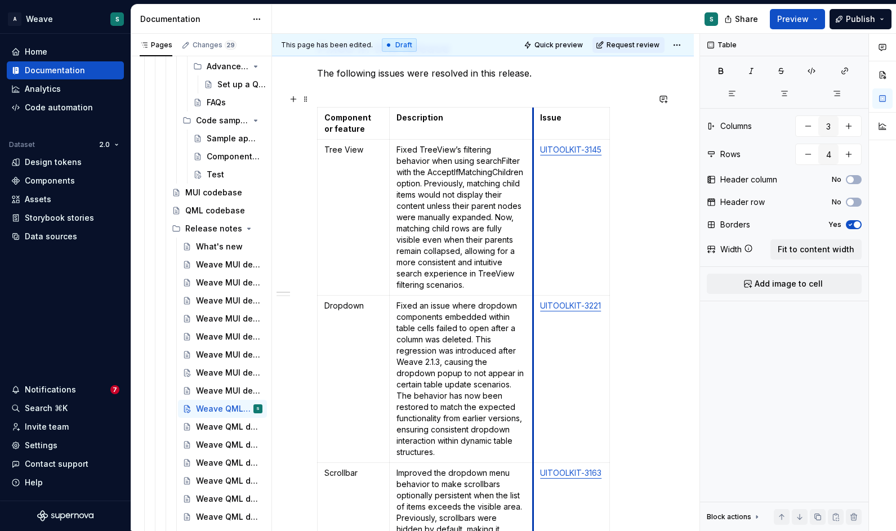
drag, startPoint x: 584, startPoint y: 104, endPoint x: 533, endPoint y: 101, distance: 51.4
click at [534, 108] on td "Issue" at bounding box center [572, 124] width 77 height 32
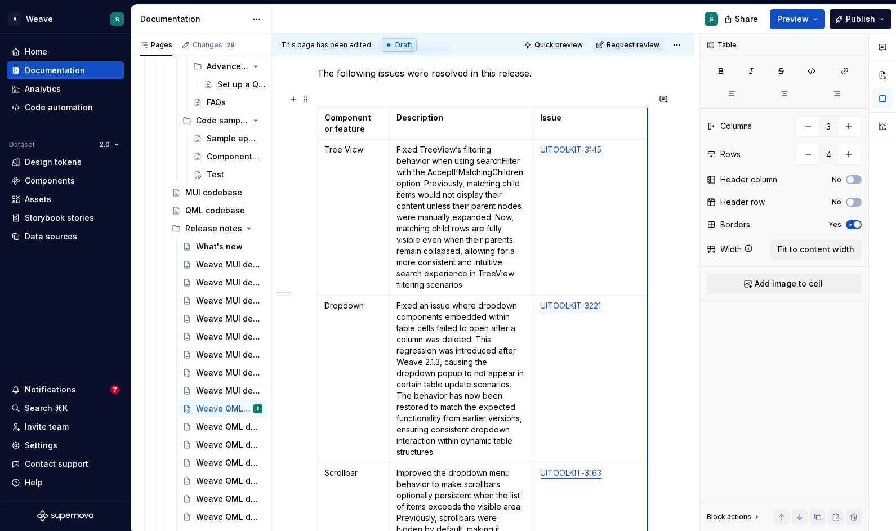
drag, startPoint x: 608, startPoint y: 104, endPoint x: 646, endPoint y: 102, distance: 38.4
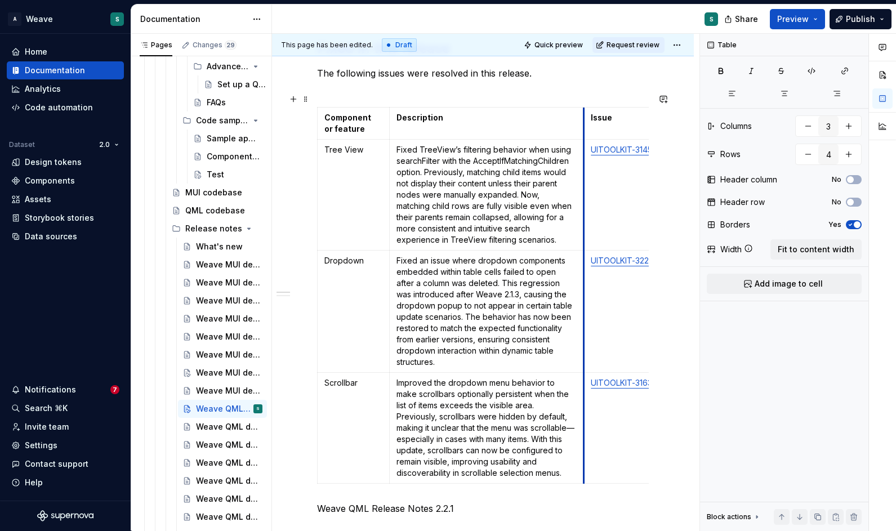
drag, startPoint x: 533, startPoint y: 105, endPoint x: 584, endPoint y: 105, distance: 50.7
click at [584, 108] on td "Issue" at bounding box center [641, 124] width 115 height 32
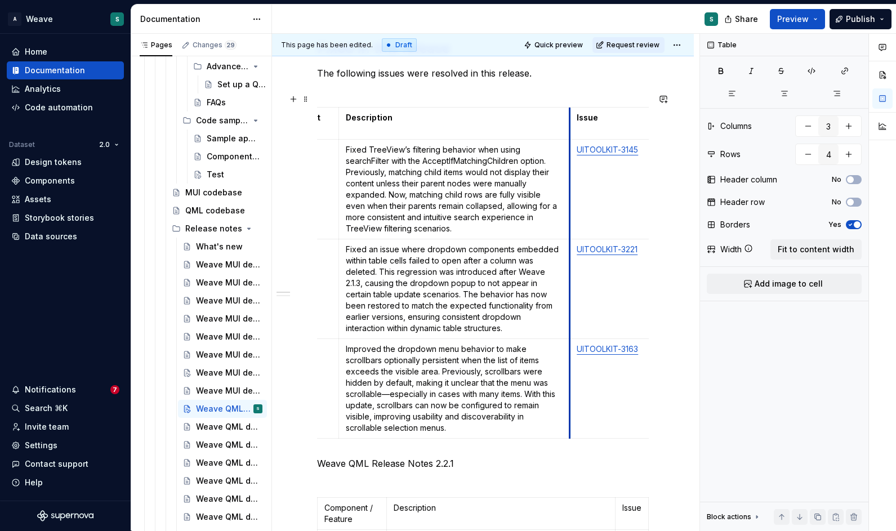
drag, startPoint x: 533, startPoint y: 109, endPoint x: 570, endPoint y: 109, distance: 36.6
click at [570, 109] on td "Issue" at bounding box center [627, 124] width 115 height 32
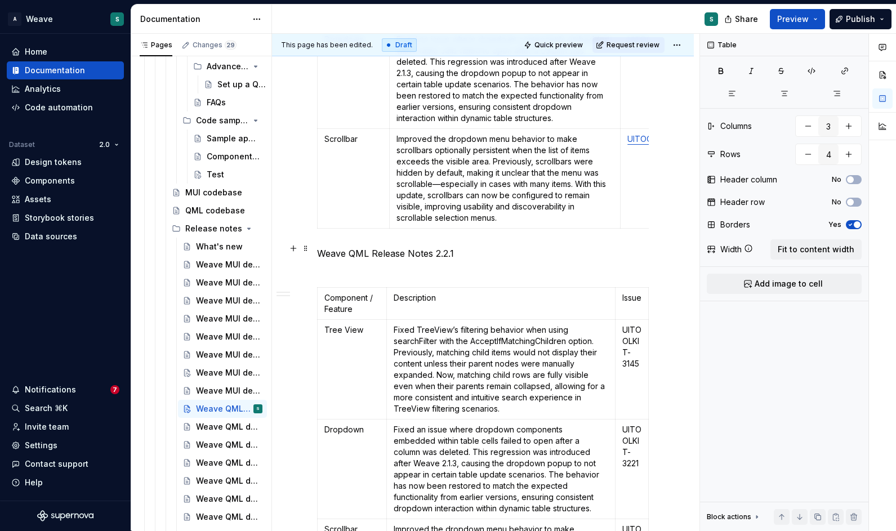
scroll to position [477, 0]
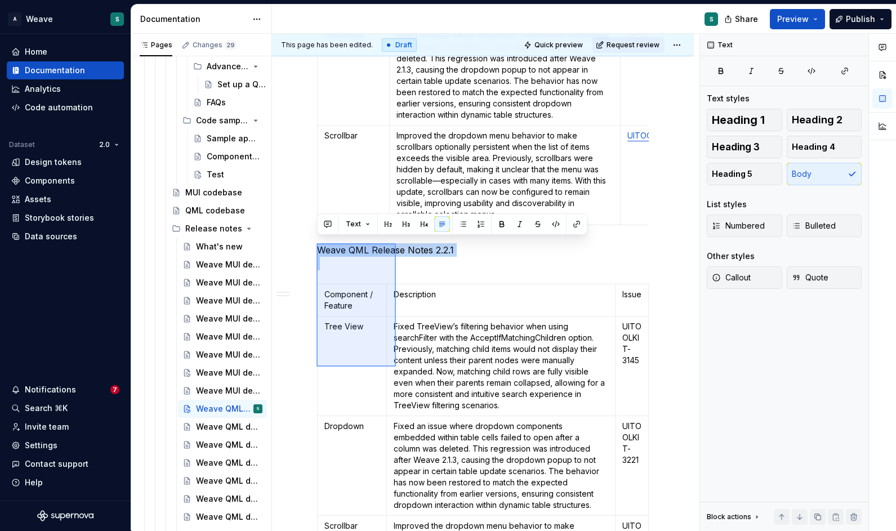
drag, startPoint x: 317, startPoint y: 243, endPoint x: 392, endPoint y: 366, distance: 143.7
click at [396, 366] on div "This page has been edited. Draft Quick preview Request review Weave QML develop…" at bounding box center [486, 283] width 428 height 498
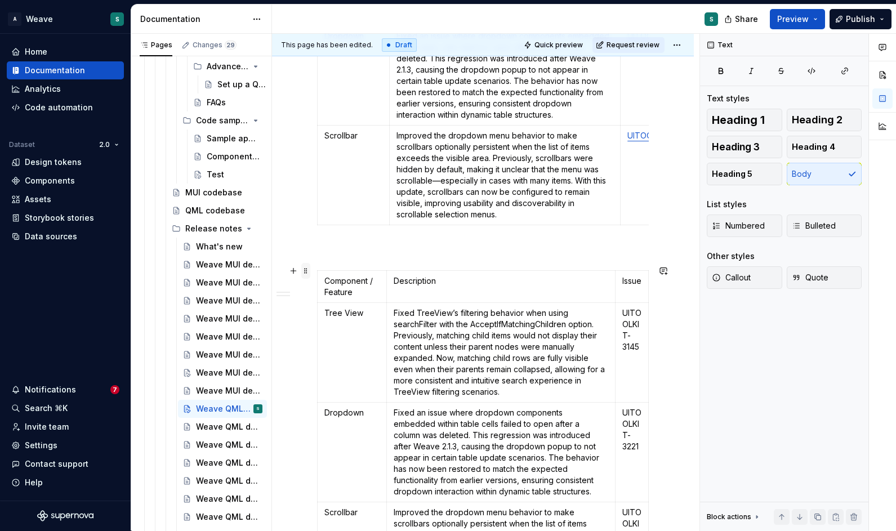
click at [306, 272] on span at bounding box center [305, 271] width 9 height 16
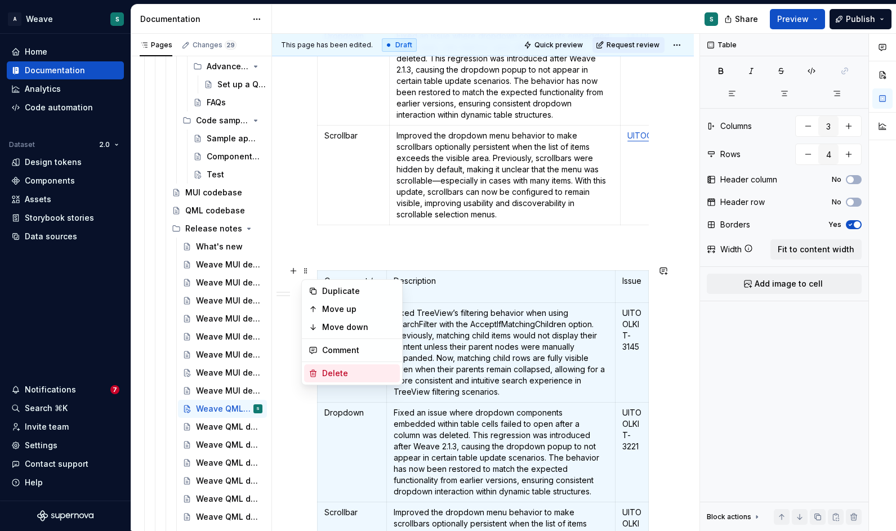
click at [333, 369] on div "Delete" at bounding box center [358, 373] width 73 height 11
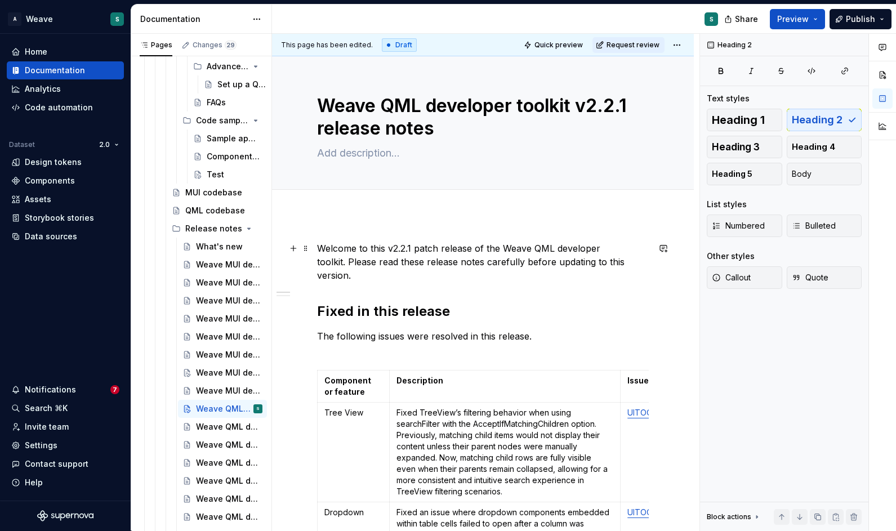
scroll to position [0, 0]
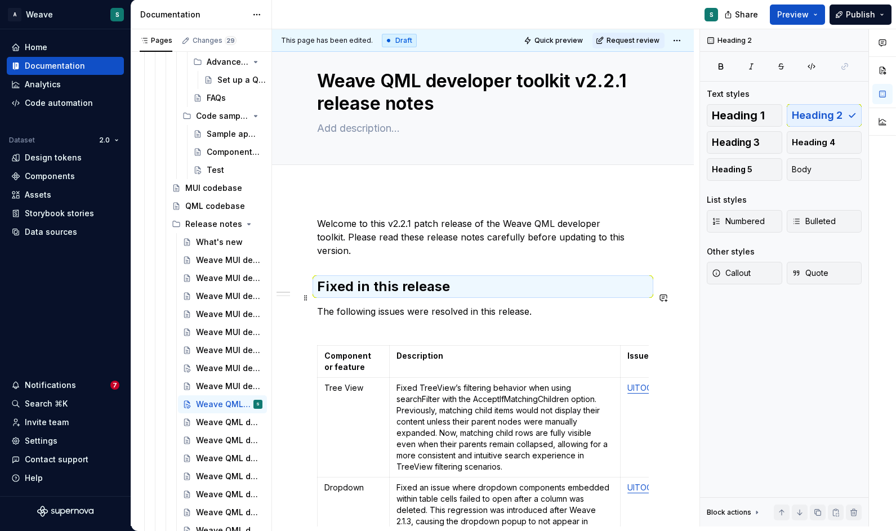
click at [521, 310] on p "The following issues were resolved in this release." at bounding box center [483, 318] width 332 height 27
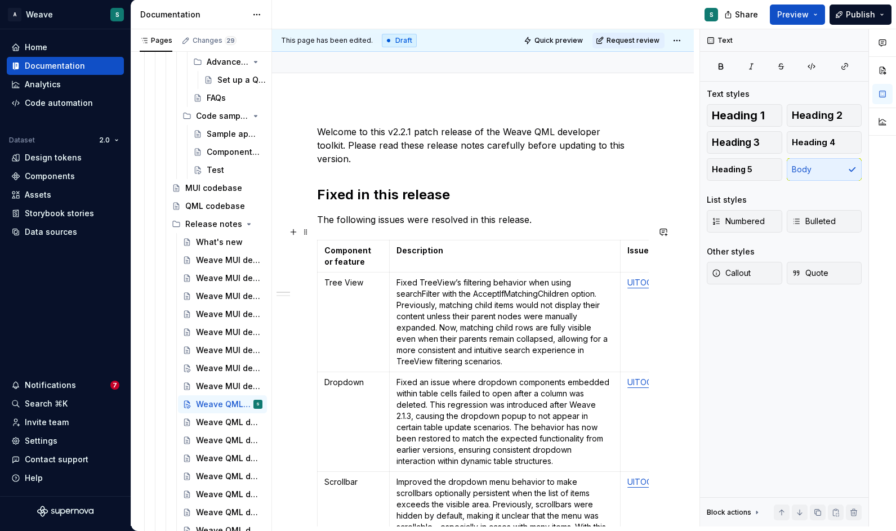
scroll to position [113, 0]
click at [683, 35] on html "A Weave S Home Documentation Analytics Code automation Dataset 2.0 Design token…" at bounding box center [448, 265] width 896 height 531
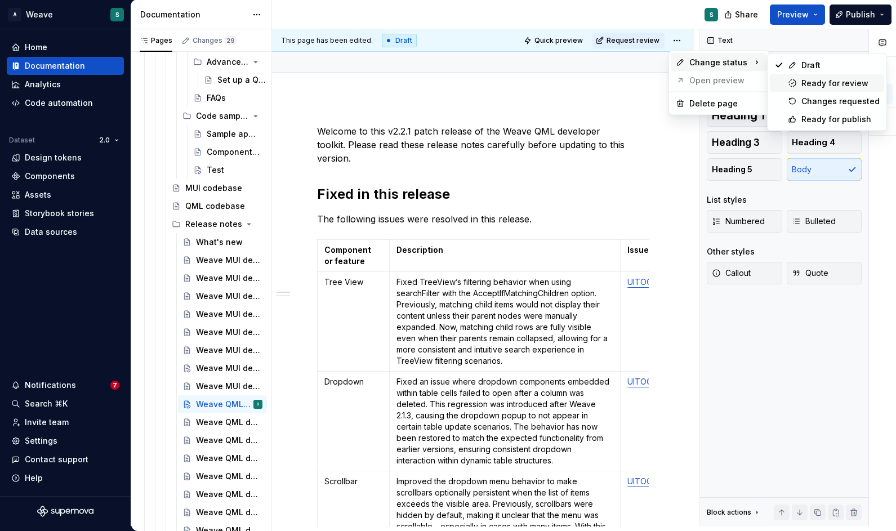
click at [831, 84] on div "Ready for review" at bounding box center [841, 83] width 78 height 11
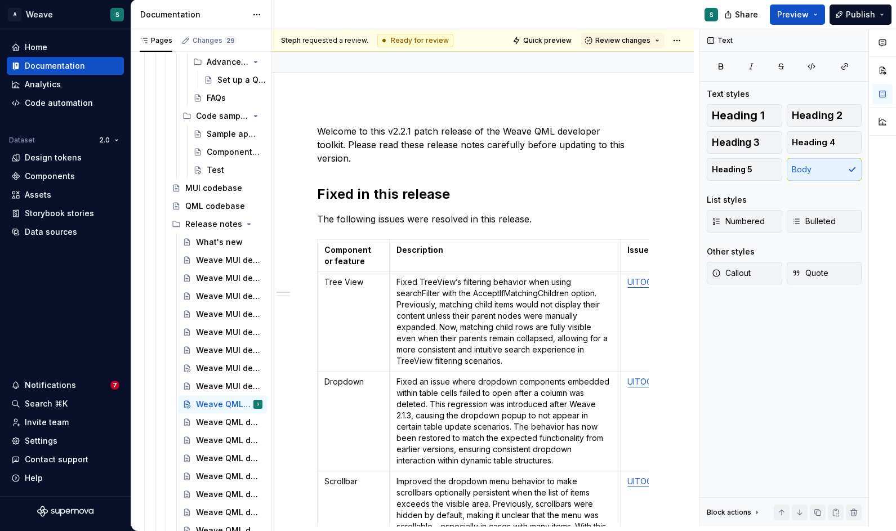
scroll to position [59, 0]
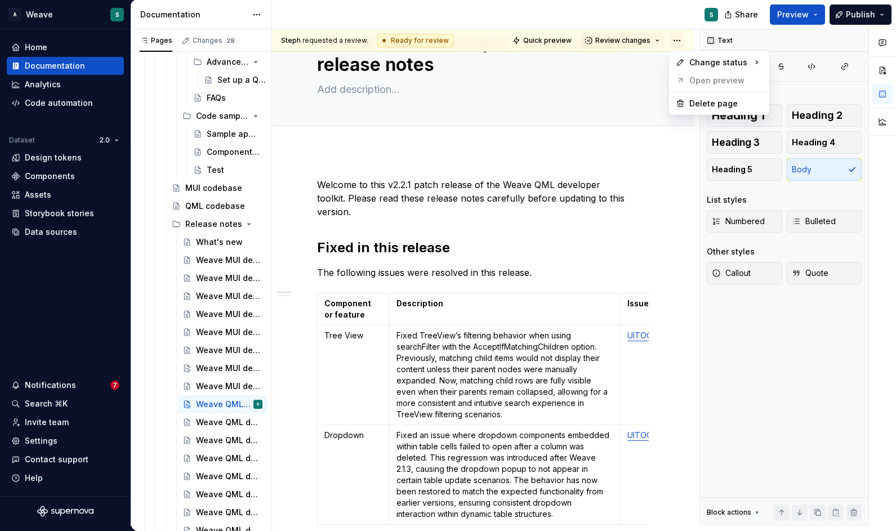
click at [674, 37] on html "A Weave S Home Documentation Analytics Code automation Dataset 2.0 Design token…" at bounding box center [448, 265] width 896 height 531
click at [794, 120] on icon at bounding box center [792, 119] width 9 height 9
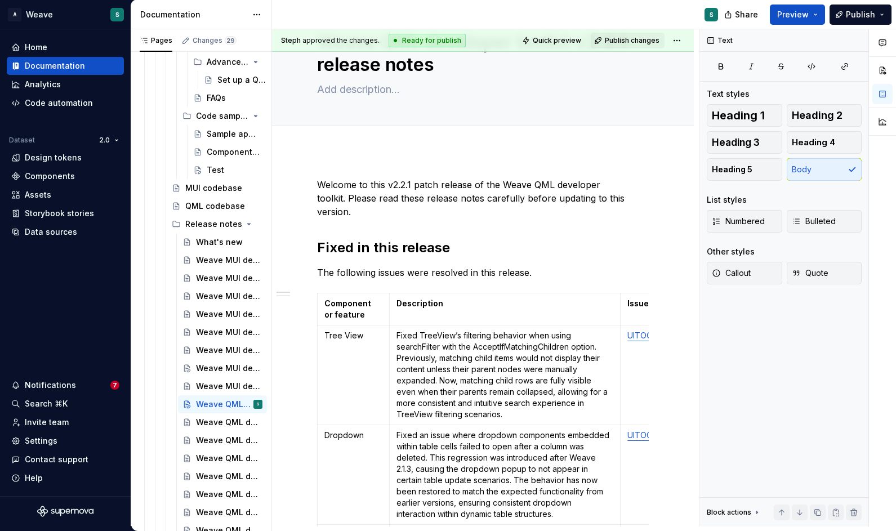
scroll to position [6, 0]
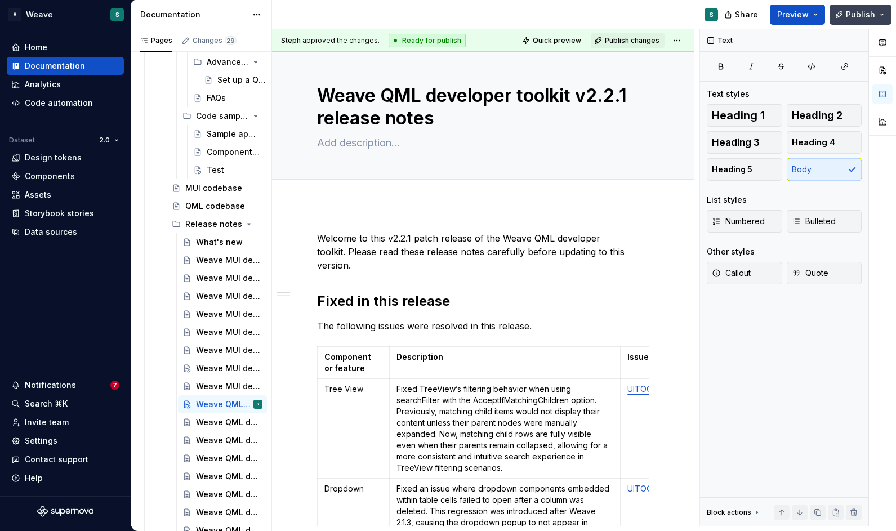
click at [872, 11] on span "Publish" at bounding box center [860, 14] width 29 height 11
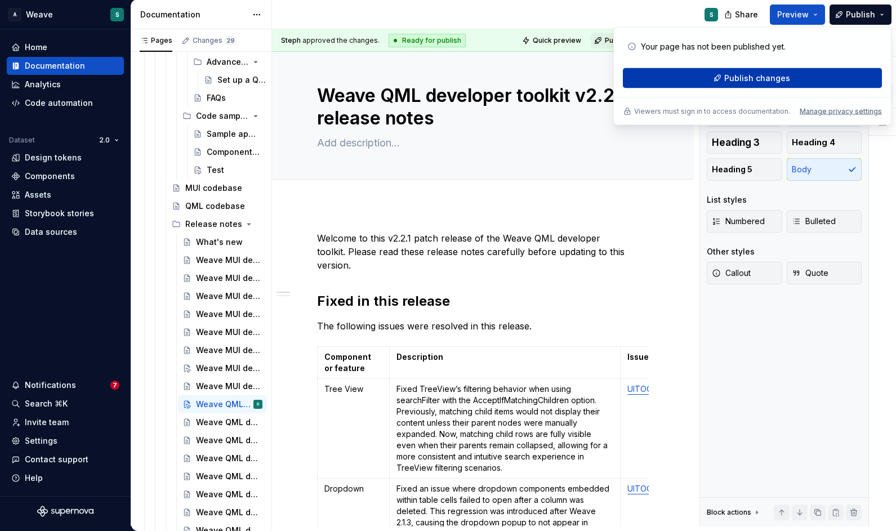
click at [784, 78] on span "Publish changes" at bounding box center [758, 78] width 66 height 11
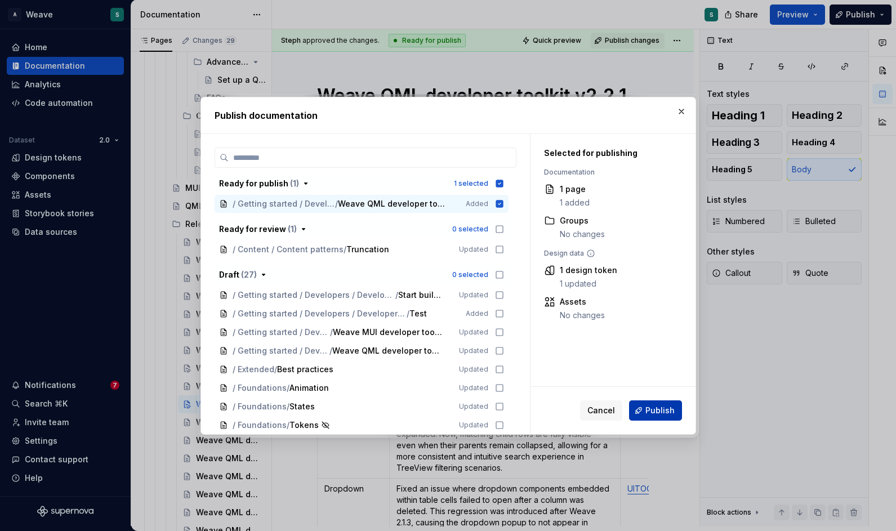
click at [652, 415] on span "Publish" at bounding box center [660, 410] width 29 height 11
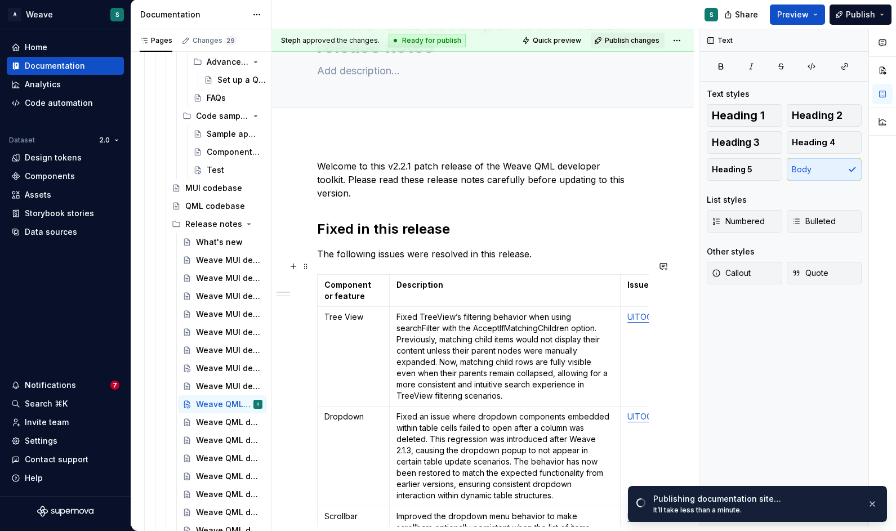
scroll to position [79, 0]
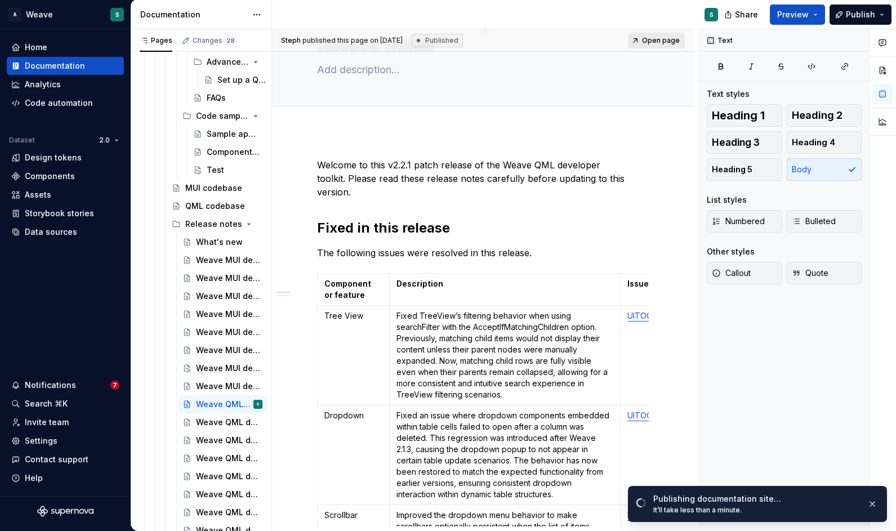
click at [661, 37] on span "Open page" at bounding box center [661, 40] width 38 height 9
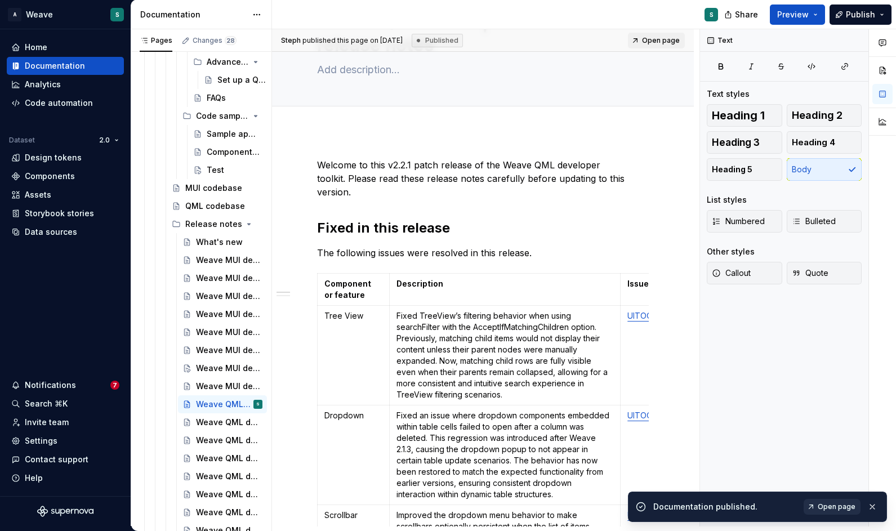
click at [845, 503] on span "Open page" at bounding box center [837, 507] width 38 height 9
click at [224, 242] on div "What's new" at bounding box center [229, 242] width 66 height 16
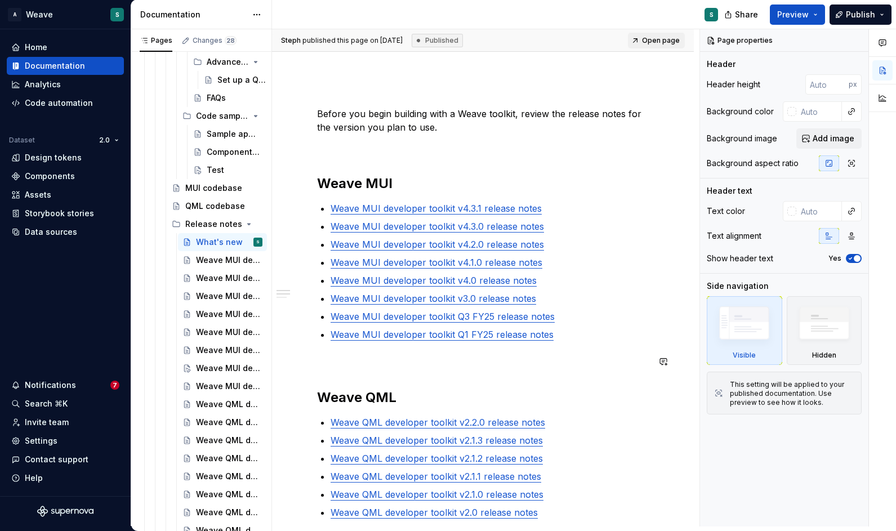
scroll to position [129, 0]
type textarea "*"
click at [563, 406] on div "Before you begin building with a Weave toolkit, review the release notes for th…" at bounding box center [483, 371] width 332 height 570
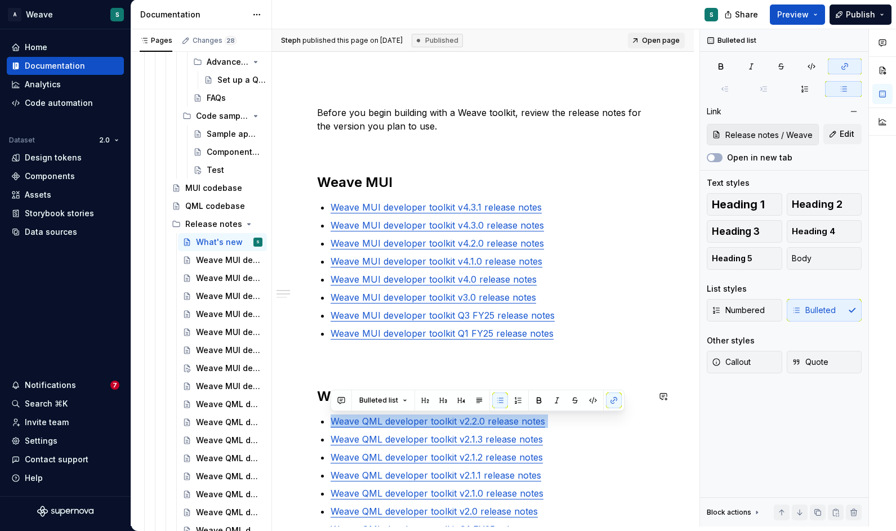
copy link "Weave QML developer toolkit v2.2.0 release notes"
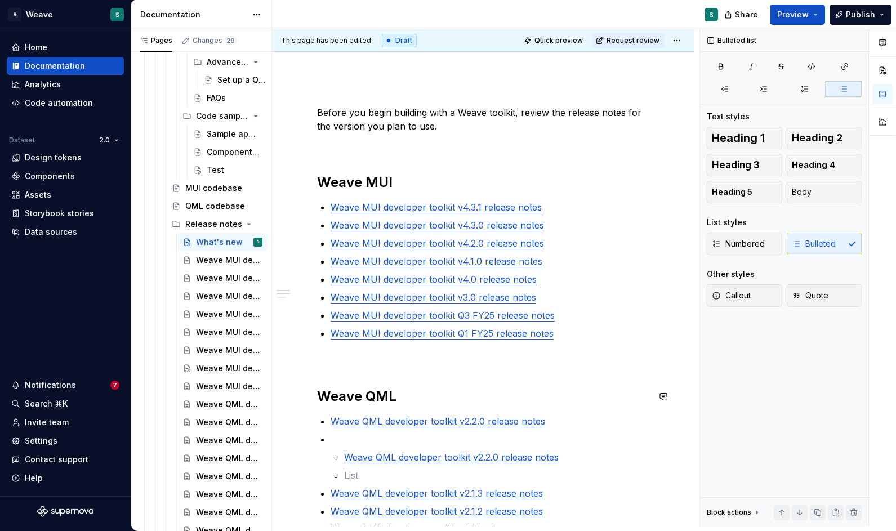
scroll to position [140, 0]
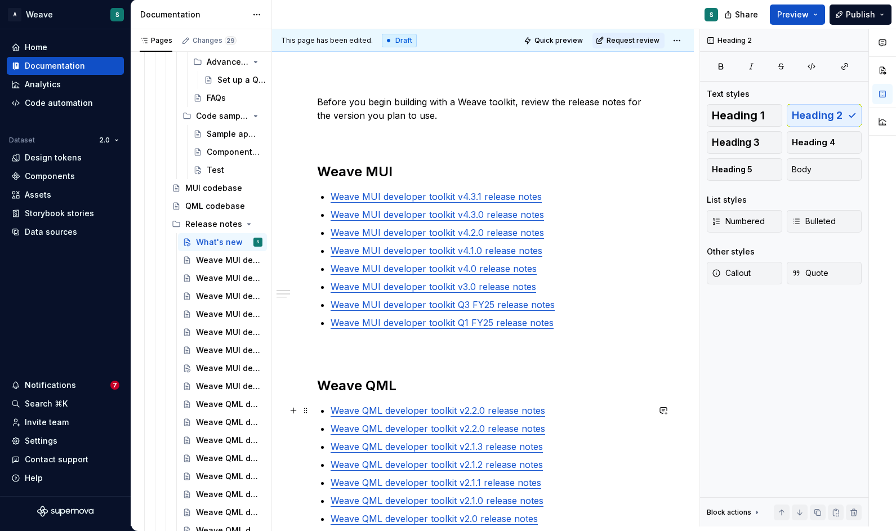
click at [480, 410] on link "Weave QML developer toolkit v2.2.0 release notes" at bounding box center [438, 410] width 215 height 11
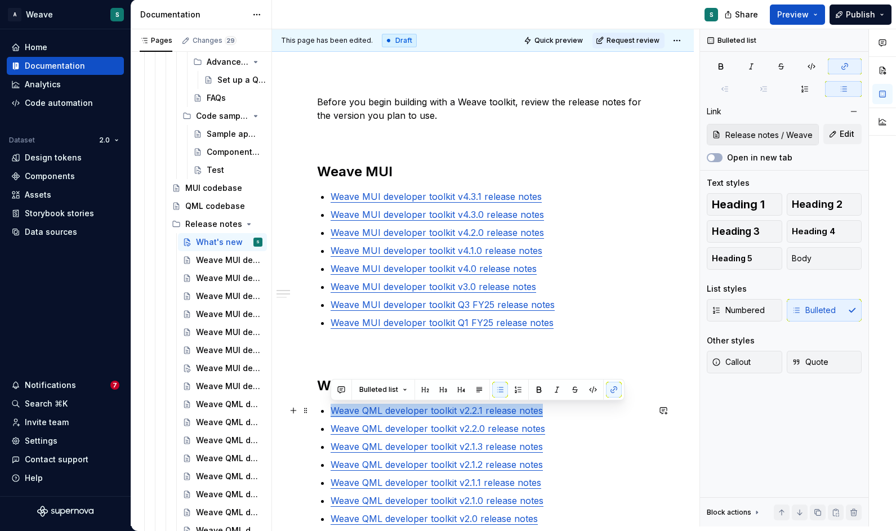
drag, startPoint x: 540, startPoint y: 411, endPoint x: 331, endPoint y: 411, distance: 209.0
click at [331, 411] on link "Weave QML developer toolkit v2.2.1 release notes" at bounding box center [437, 410] width 212 height 11
click at [834, 136] on button "Edit" at bounding box center [843, 134] width 38 height 20
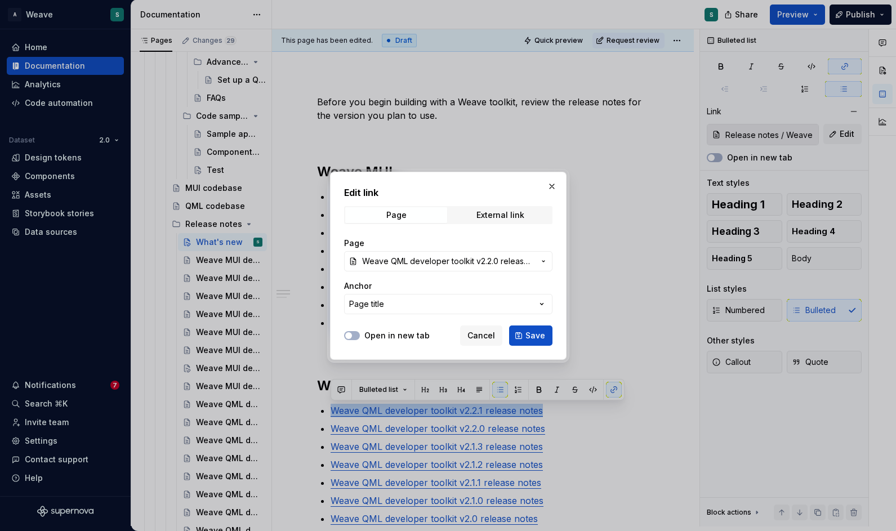
click at [510, 260] on span "Weave QML developer toolkit v2.2.0 release notes" at bounding box center [448, 261] width 172 height 11
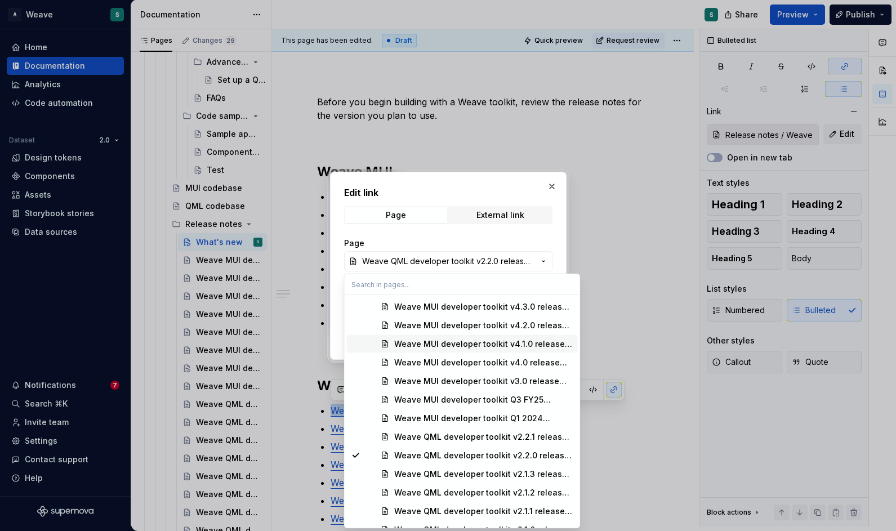
scroll to position [922, 0]
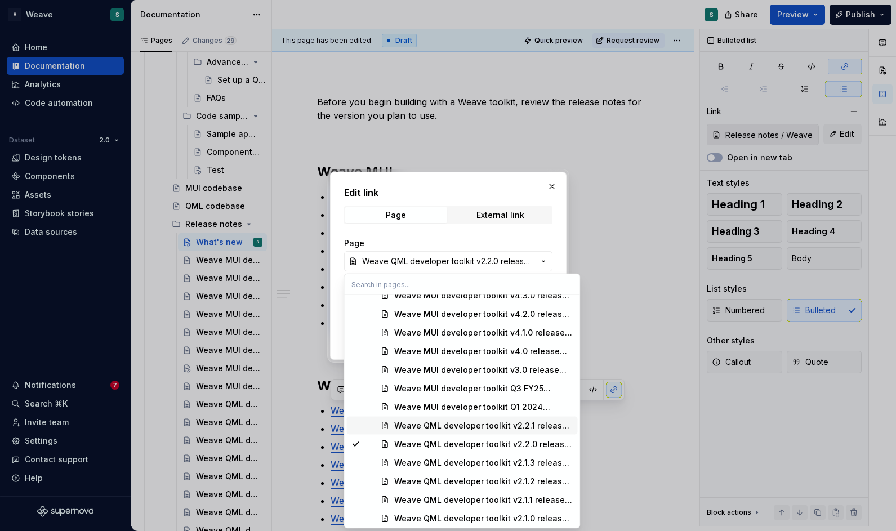
click at [471, 425] on div "Weave QML developer toolkit v2.2.1 release notes" at bounding box center [483, 425] width 179 height 11
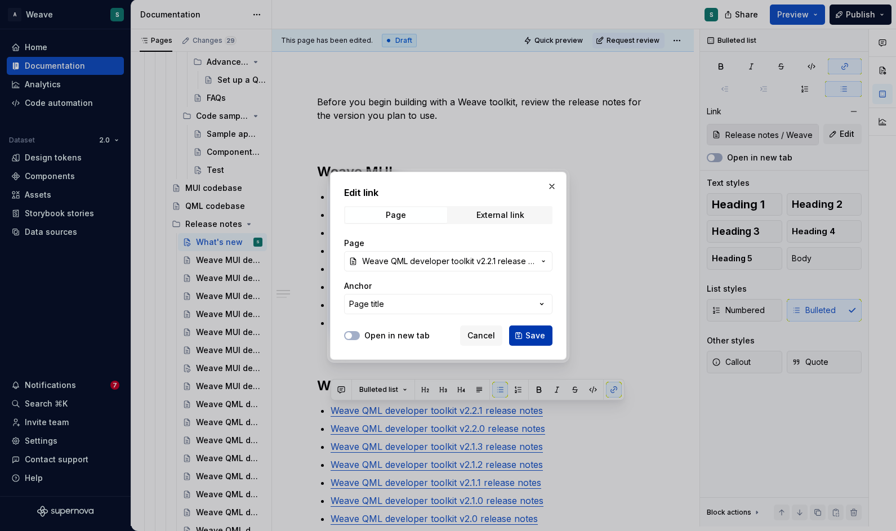
click at [534, 336] on span "Save" at bounding box center [536, 335] width 20 height 11
type input "Release notes / Weave QML developer toolkit v2.2.1 release notes"
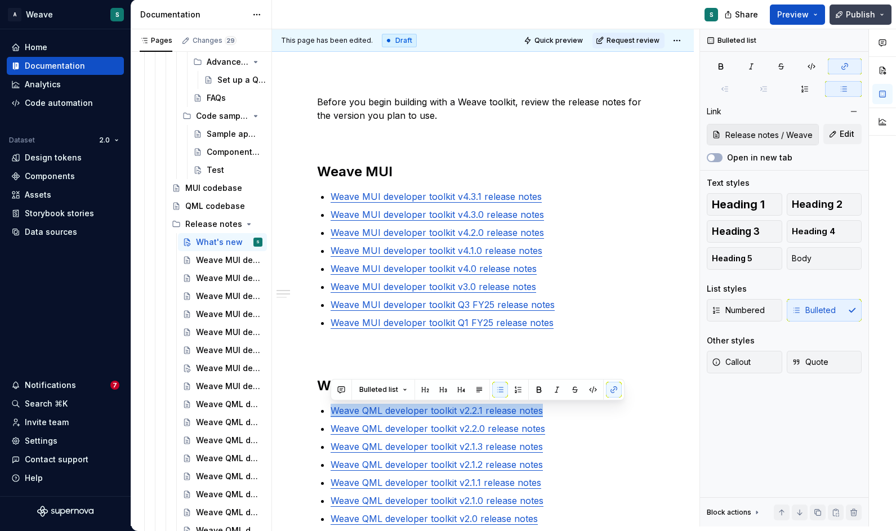
click at [882, 12] on button "Publish" at bounding box center [861, 15] width 62 height 20
click at [657, 10] on div "S" at bounding box center [499, 14] width 455 height 29
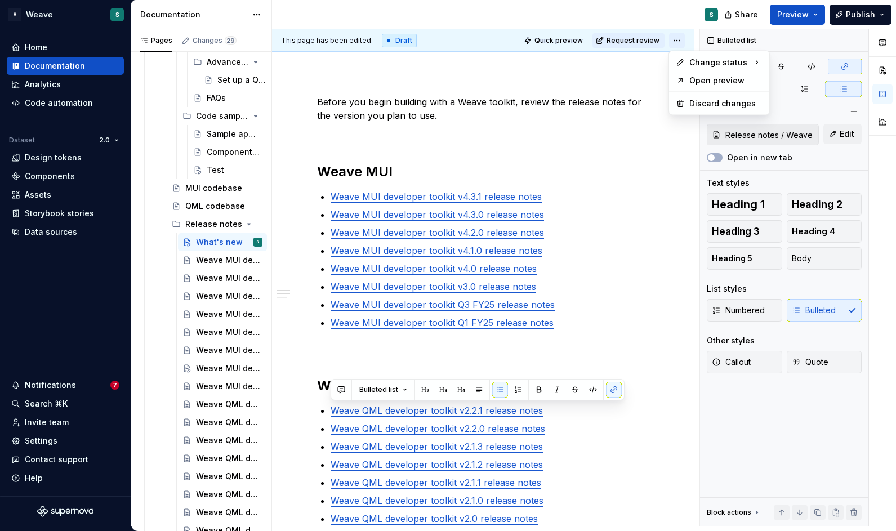
click at [677, 42] on html "A Weave S Home Documentation Analytics Code automation Dataset 2.0 Design token…" at bounding box center [448, 265] width 896 height 531
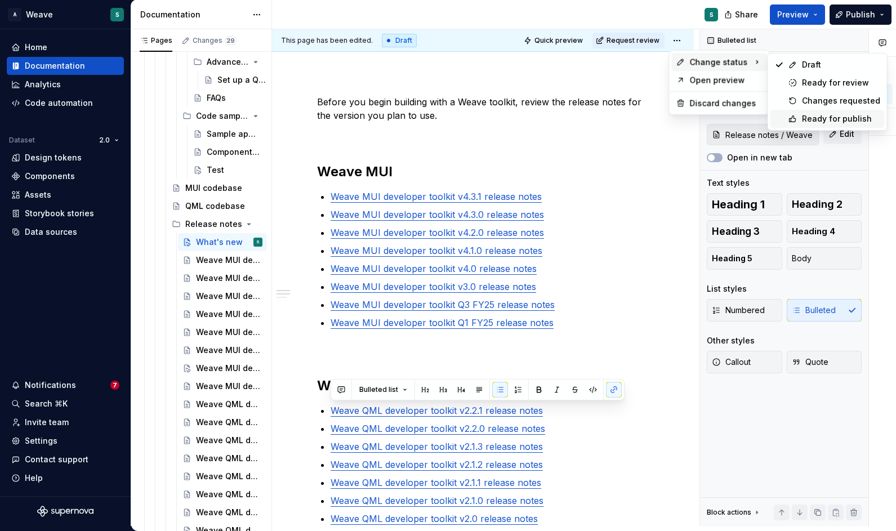
click at [822, 117] on div "Ready for publish" at bounding box center [841, 118] width 78 height 11
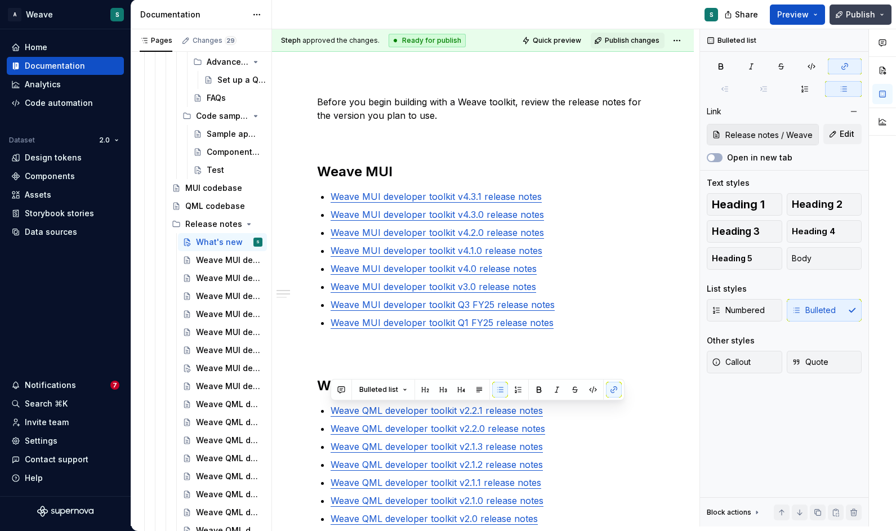
scroll to position [86, 0]
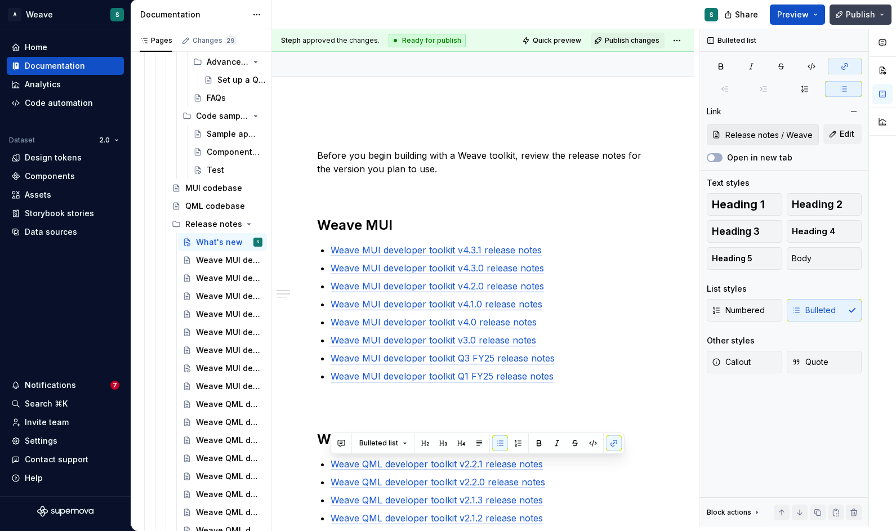
click at [881, 8] on button "Publish" at bounding box center [861, 15] width 62 height 20
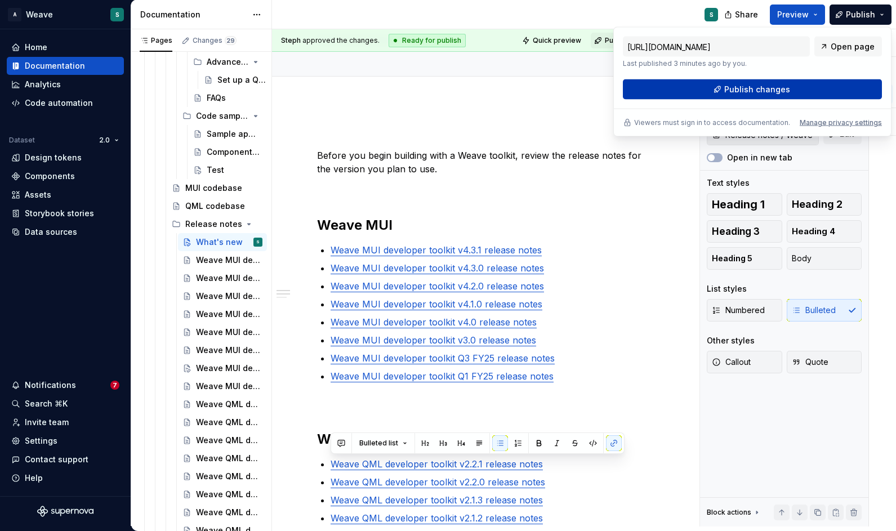
click at [771, 91] on span "Publish changes" at bounding box center [758, 89] width 66 height 11
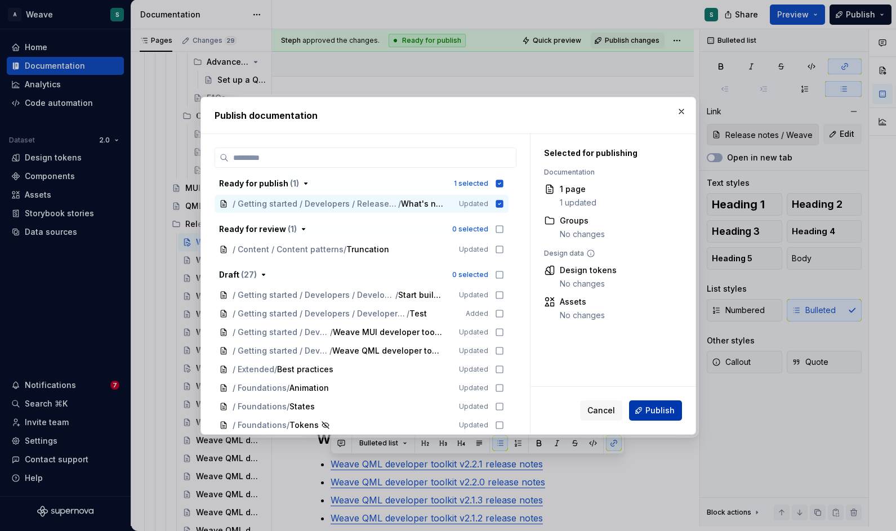
click at [655, 411] on span "Publish" at bounding box center [660, 410] width 29 height 11
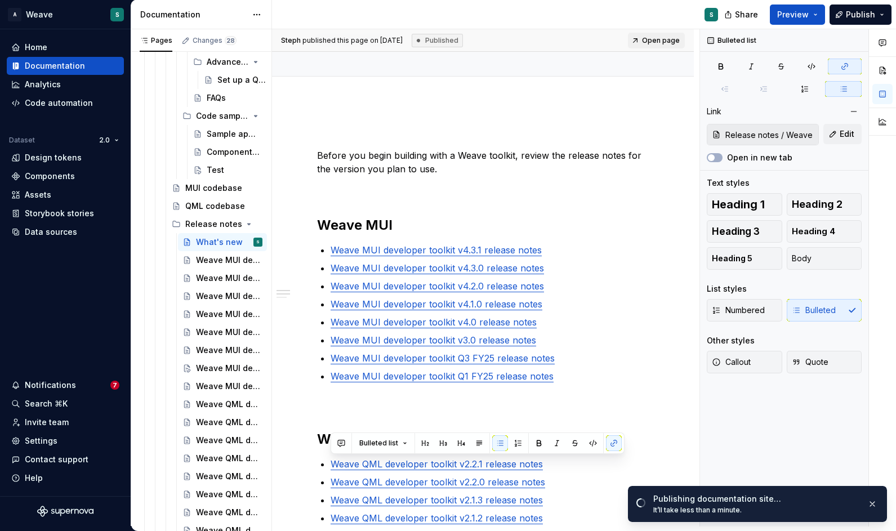
type textarea "*"
